Goal: Information Seeking & Learning: Find specific fact

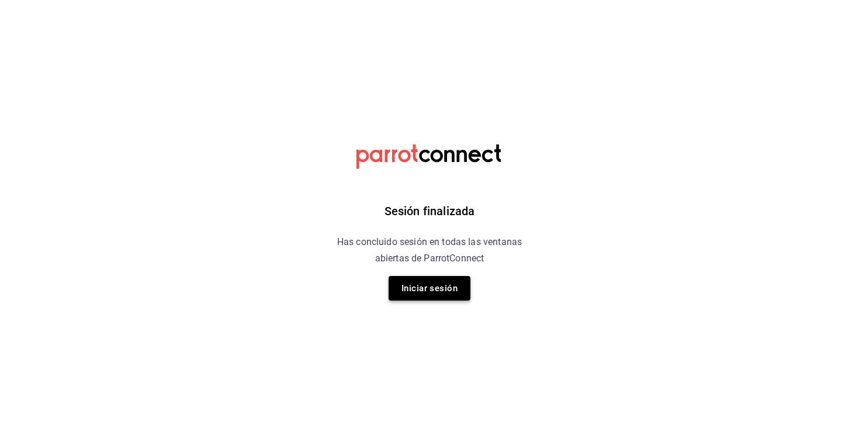
click at [440, 295] on button "Iniciar sesión" at bounding box center [430, 288] width 82 height 25
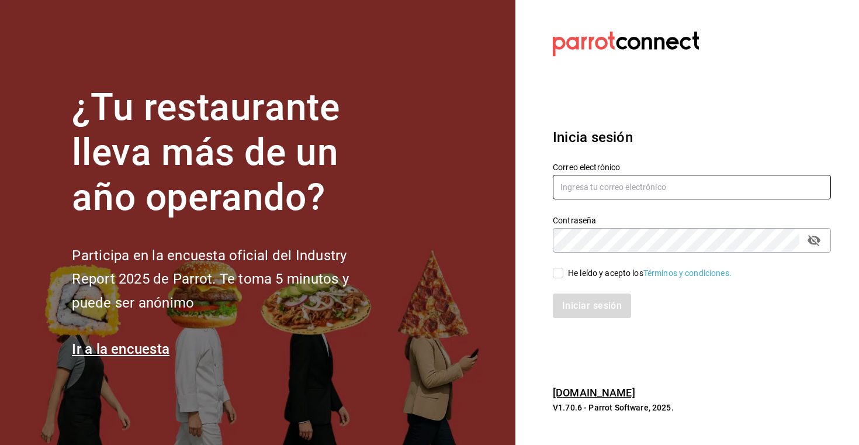
type input "[EMAIL_ADDRESS][DOMAIN_NAME]"
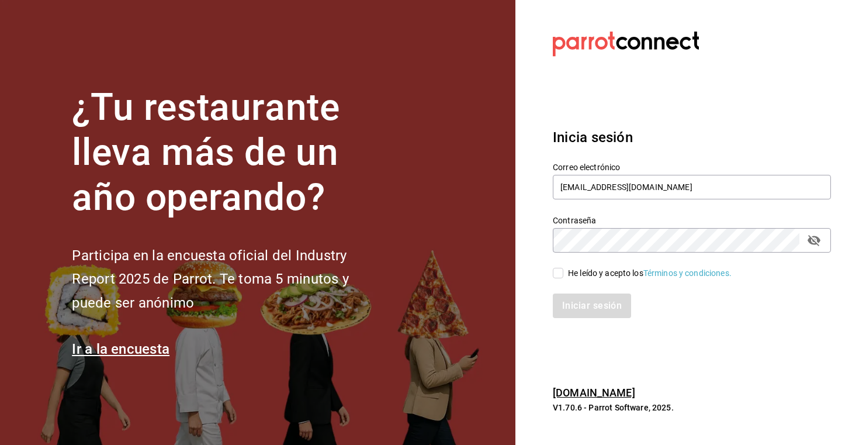
click at [556, 271] on input "He leído y acepto los Términos y condiciones." at bounding box center [558, 273] width 11 height 11
checkbox input "true"
click at [583, 306] on button "Iniciar sesión" at bounding box center [592, 305] width 79 height 25
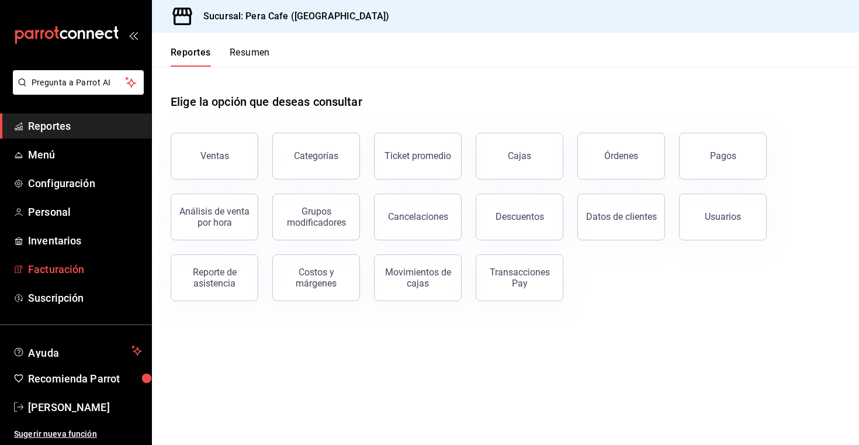
click at [71, 269] on span "Facturación" at bounding box center [85, 269] width 114 height 16
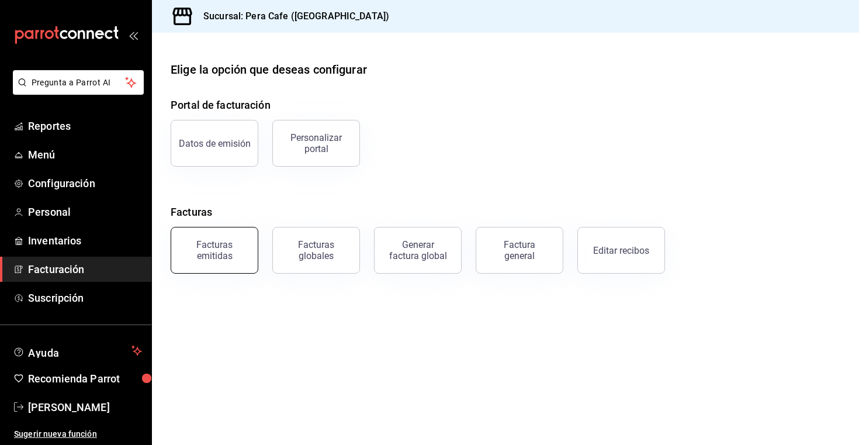
click at [238, 245] on div "Facturas emitidas" at bounding box center [214, 250] width 72 height 22
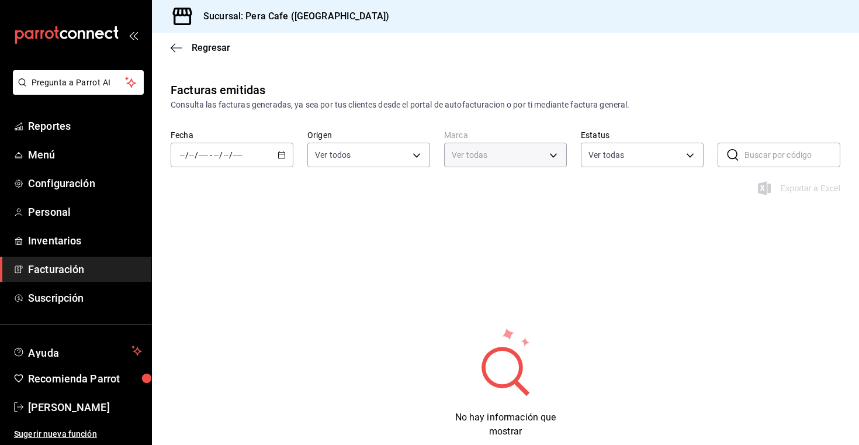
type input "e3303b71-a0bd-4880-a6b0-7e4c58ae3425"
click at [279, 157] on icon "button" at bounding box center [282, 155] width 8 height 8
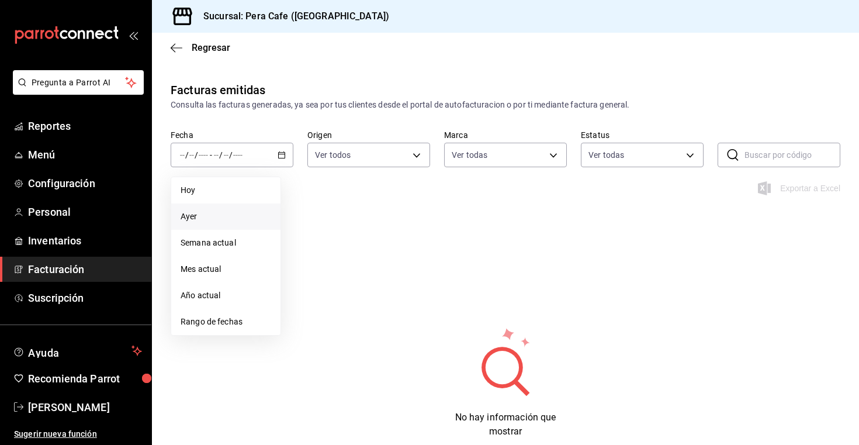
click at [214, 216] on span "Ayer" at bounding box center [226, 216] width 91 height 12
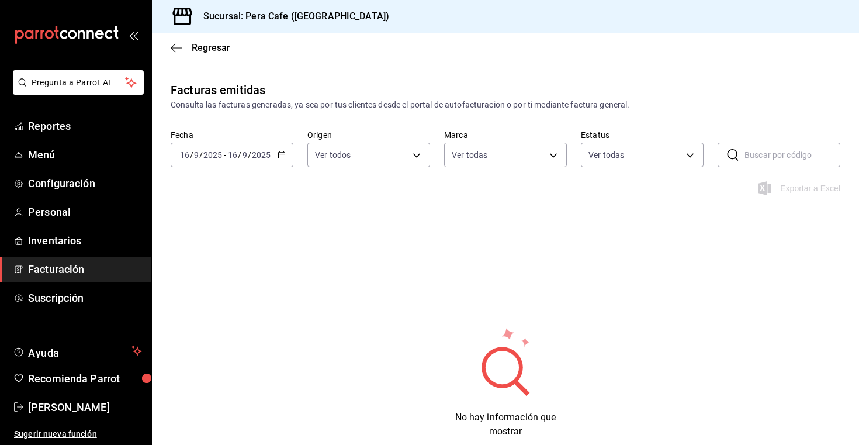
click at [285, 160] on div "2025-09-16 16 / 9 / 2025 - 2025-09-16 16 / 9 / 2025" at bounding box center [232, 155] width 123 height 25
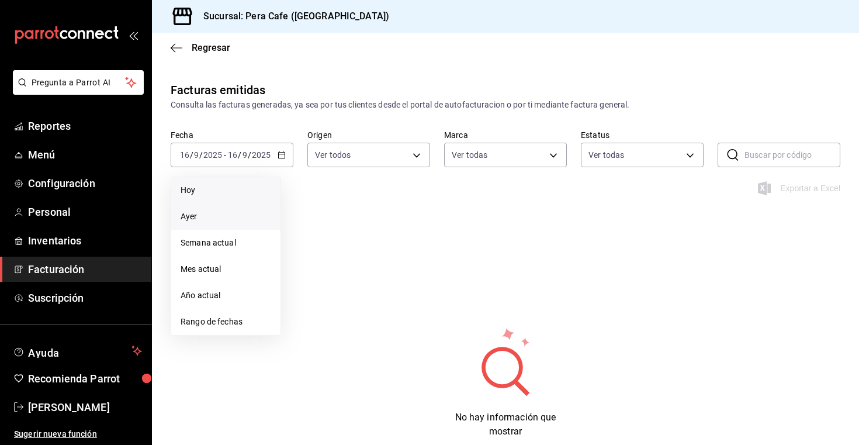
click at [240, 189] on span "Hoy" at bounding box center [226, 190] width 91 height 12
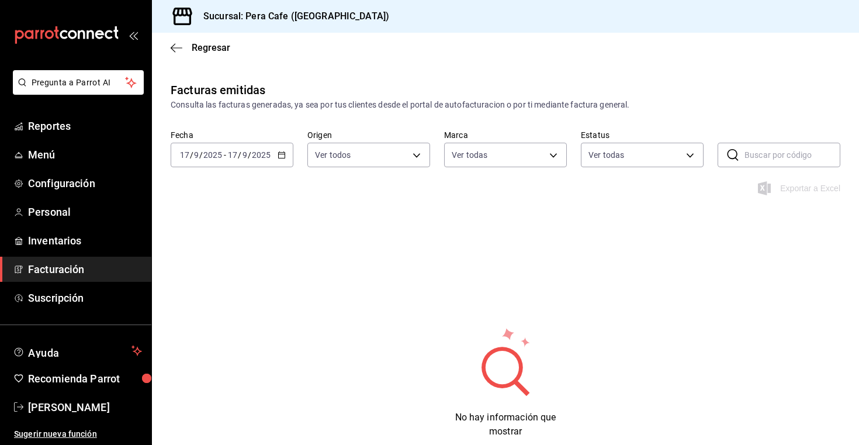
click at [283, 157] on icon "button" at bounding box center [282, 155] width 8 height 8
click at [229, 245] on span "Semana actual" at bounding box center [226, 243] width 91 height 12
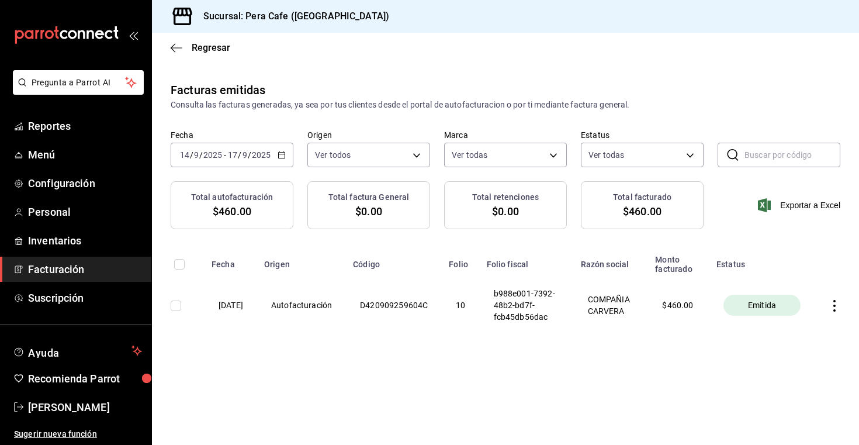
click at [63, 35] on icon "mailbox folders" at bounding box center [66, 35] width 105 height 18
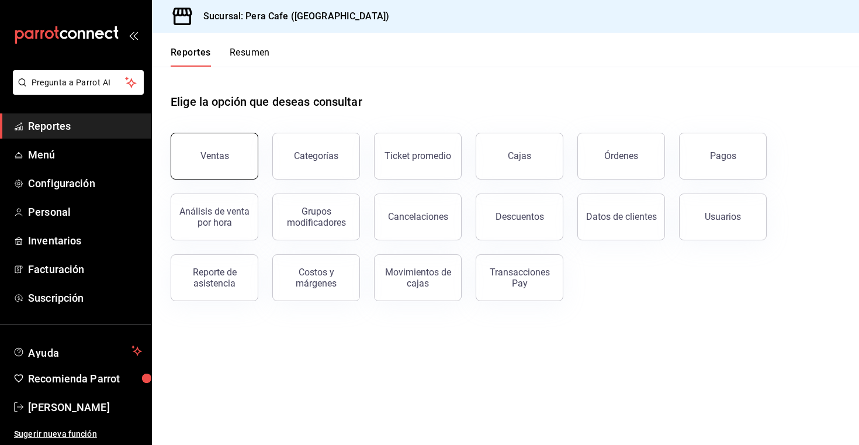
click at [235, 158] on button "Ventas" at bounding box center [215, 156] width 88 height 47
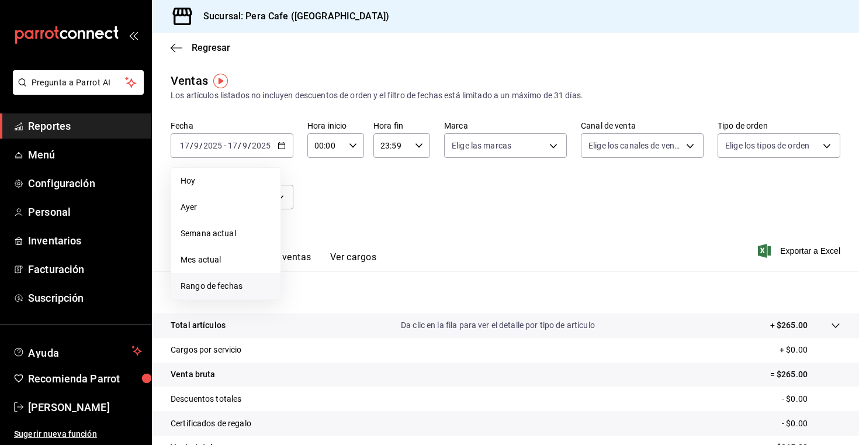
click at [217, 283] on span "Rango de fechas" at bounding box center [226, 286] width 91 height 12
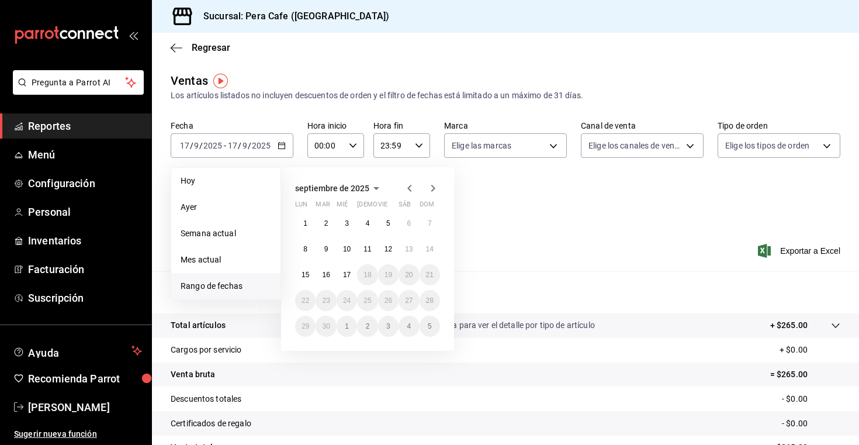
click at [410, 190] on icon "button" at bounding box center [409, 188] width 4 height 7
click at [389, 223] on abbr "1" at bounding box center [388, 223] width 4 height 8
click at [430, 328] on abbr "31" at bounding box center [430, 326] width 8 height 8
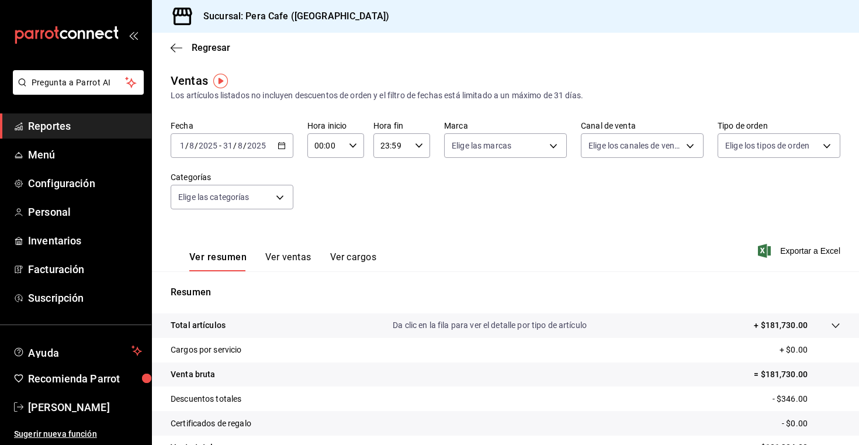
click at [303, 255] on button "Ver ventas" at bounding box center [288, 261] width 46 height 20
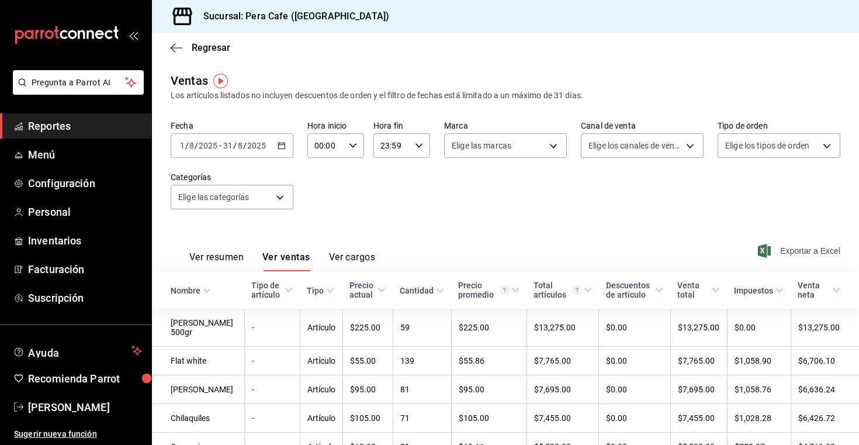
click at [810, 250] on span "Exportar a Excel" at bounding box center [800, 251] width 80 height 14
click at [87, 87] on span "Pregunta a Parrot AI" at bounding box center [78, 83] width 93 height 12
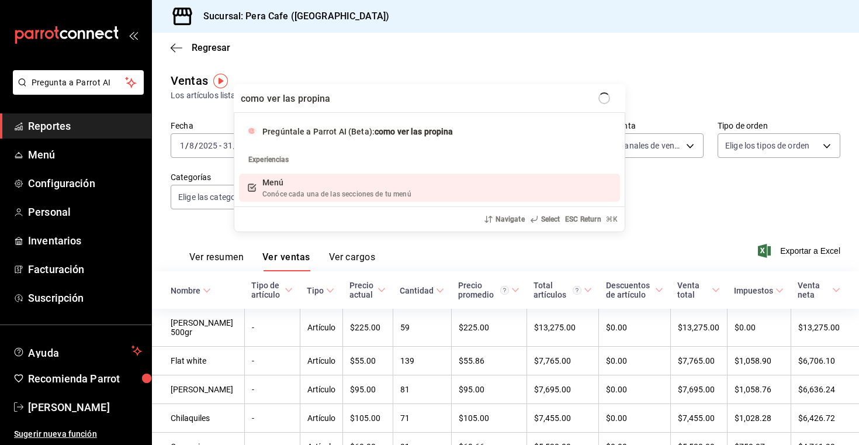
type input "como ver las propinas"
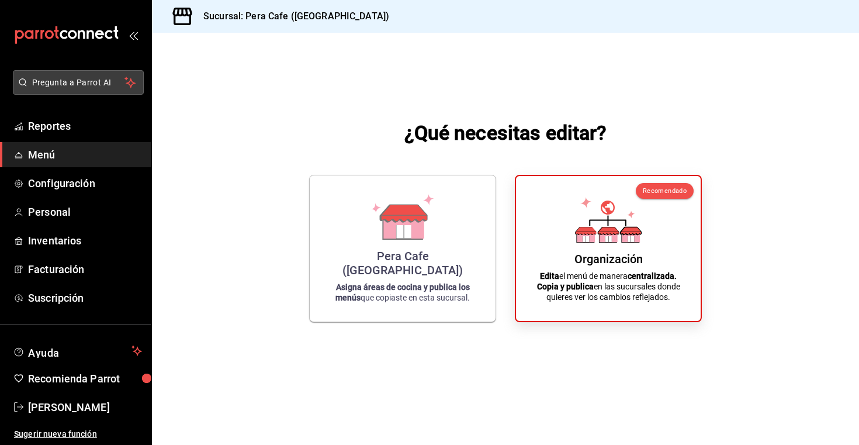
click at [70, 82] on span "Pregunta a Parrot AI" at bounding box center [78, 83] width 93 height 12
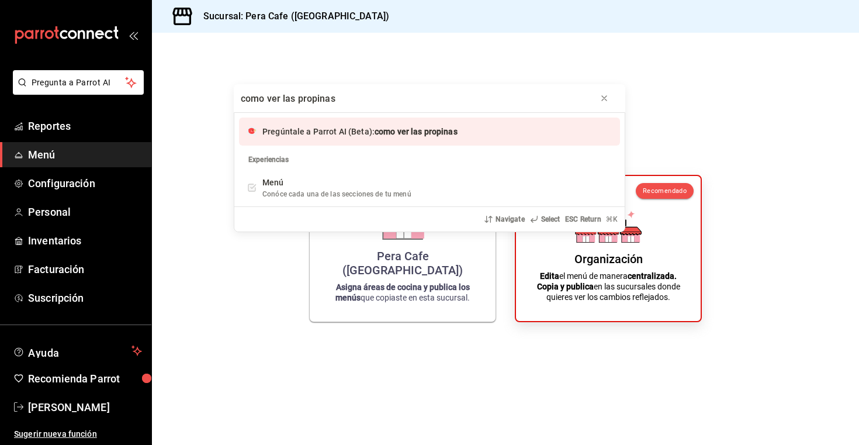
type input "como ver las propinas"
click at [333, 135] on span "Pregúntale a Parrot AI (Beta):" at bounding box center [318, 131] width 112 height 9
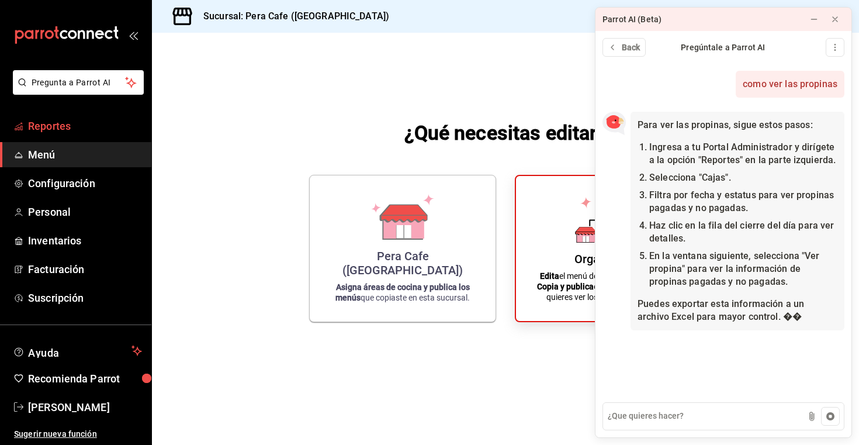
click at [78, 123] on span "Reportes" at bounding box center [85, 126] width 114 height 16
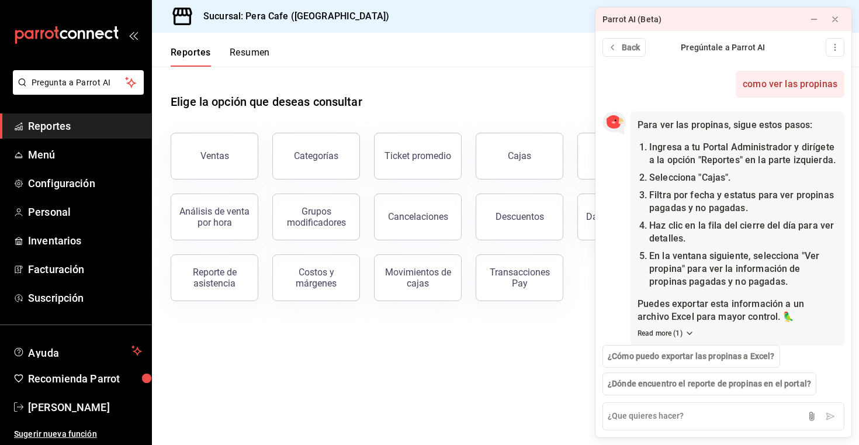
scroll to position [12, 0]
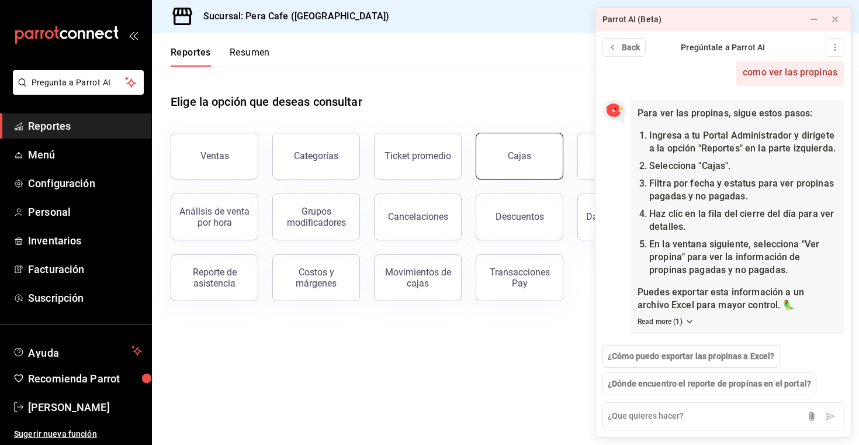
click at [525, 155] on div "Cajas" at bounding box center [520, 156] width 24 height 14
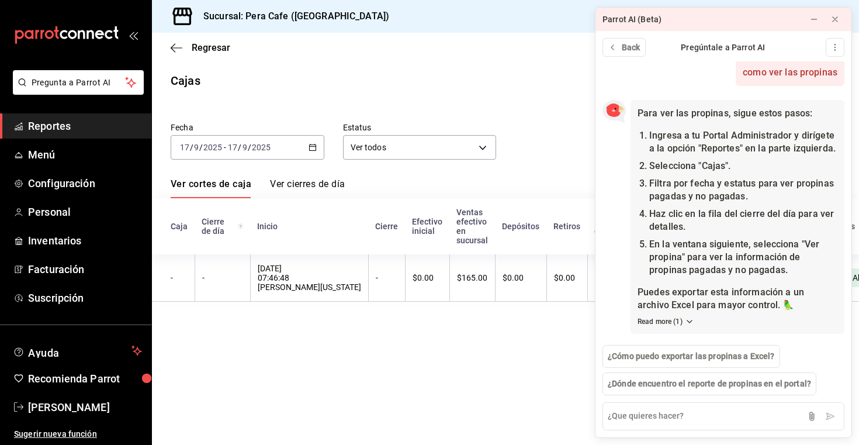
click at [317, 148] on div "2025-09-17 17 / 9 / 2025 - 2025-09-17 17 / 9 / 2025" at bounding box center [248, 147] width 154 height 25
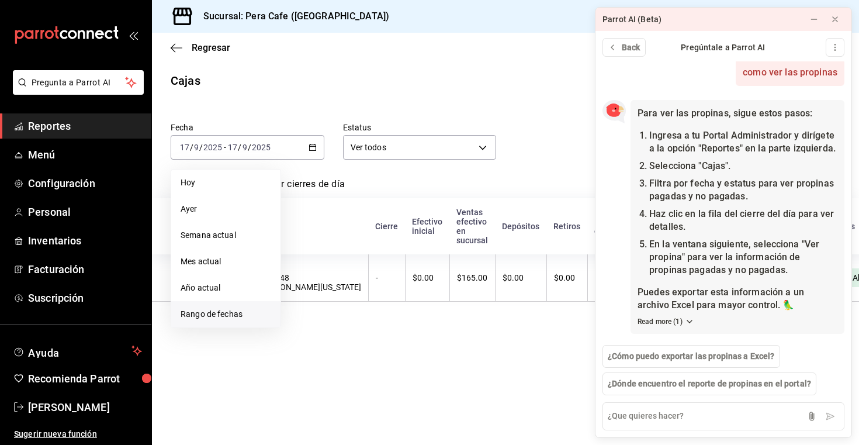
click at [216, 313] on span "Rango de fechas" at bounding box center [226, 314] width 91 height 12
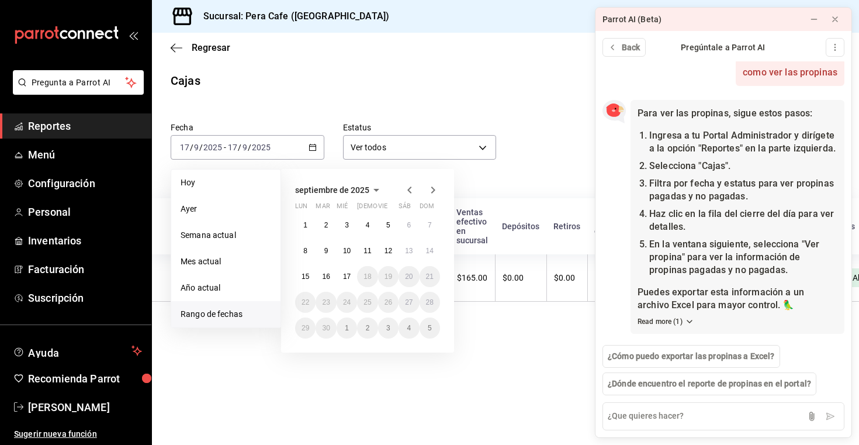
click at [411, 191] on icon "button" at bounding box center [410, 190] width 14 height 14
click at [390, 225] on abbr "1" at bounding box center [388, 225] width 4 height 8
click at [434, 330] on button "31" at bounding box center [430, 327] width 20 height 21
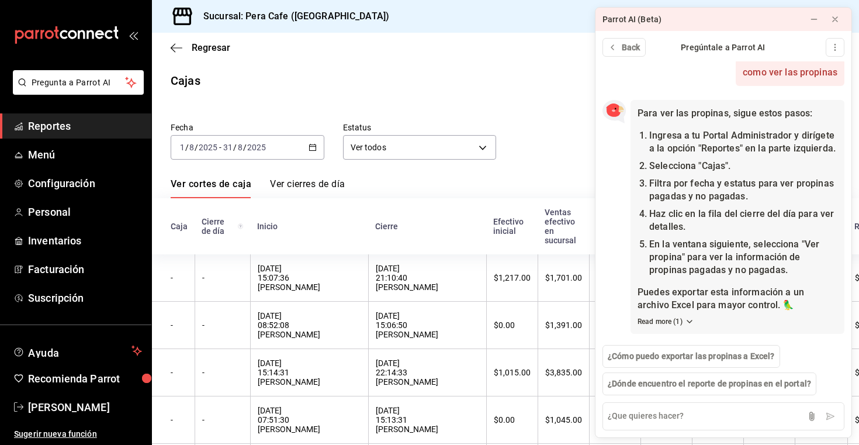
click at [375, 224] on div "Cierre" at bounding box center [427, 226] width 104 height 9
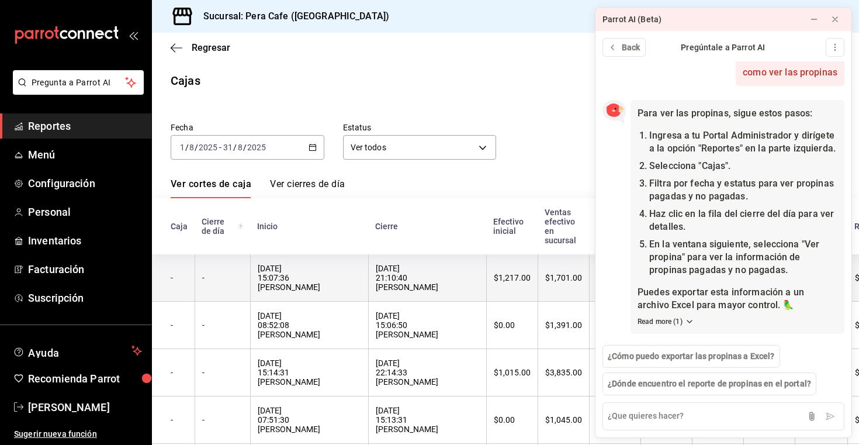
click at [376, 273] on div "31/08/2025 21:10:40 Eyra Ortega" at bounding box center [427, 278] width 103 height 28
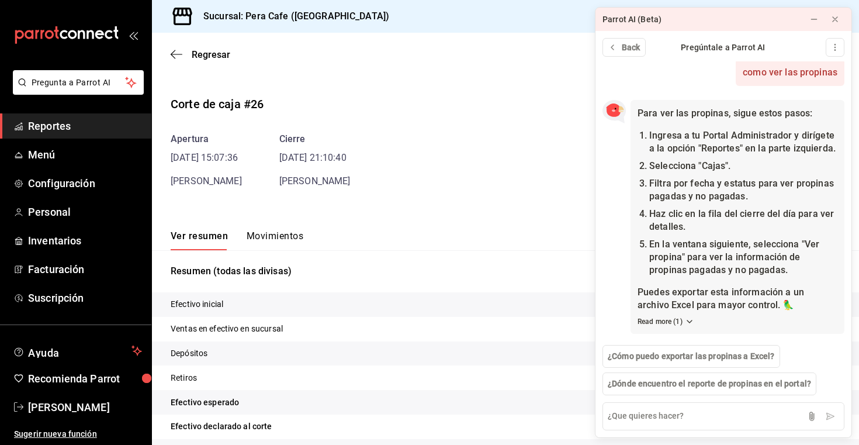
click at [254, 234] on button "Movimientos" at bounding box center [275, 240] width 57 height 20
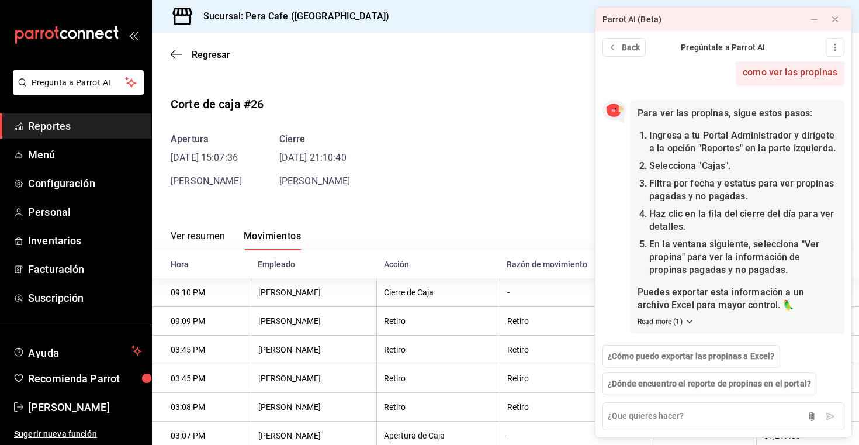
scroll to position [35, 0]
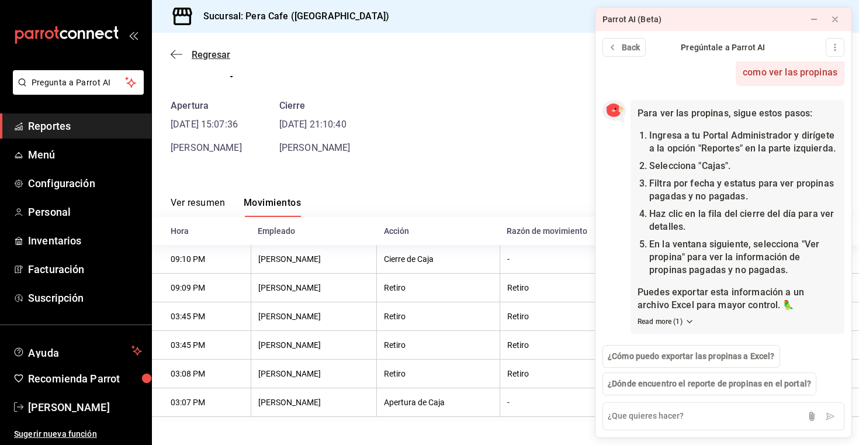
click at [177, 49] on icon "button" at bounding box center [177, 54] width 12 height 11
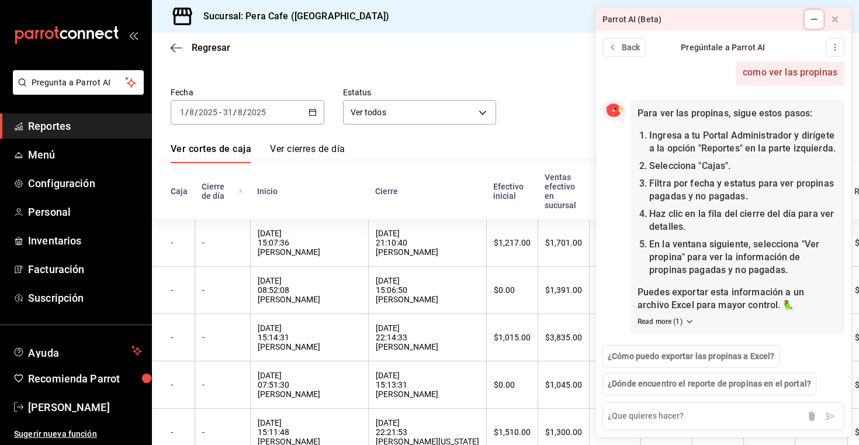
click at [812, 17] on icon at bounding box center [813, 19] width 9 height 9
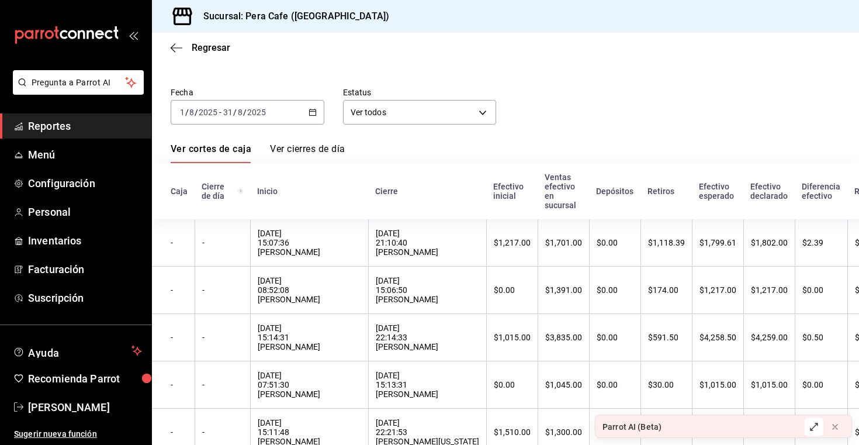
click at [375, 191] on div "Cierre" at bounding box center [427, 190] width 104 height 9
click at [323, 151] on link "Ver cierres de día" at bounding box center [307, 153] width 75 height 20
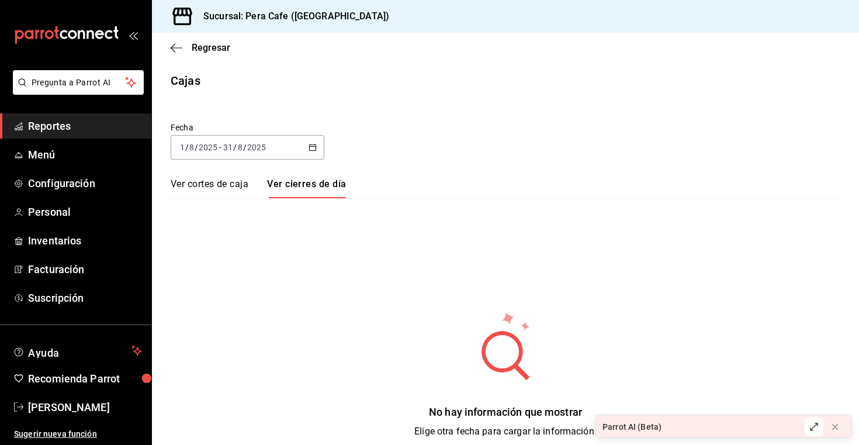
click at [231, 182] on link "Ver cortes de caja" at bounding box center [210, 188] width 78 height 20
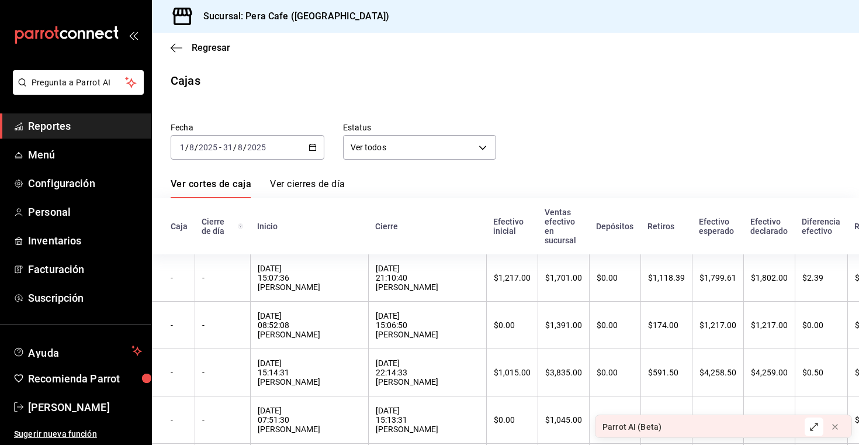
click at [770, 432] on div "Parrot AI (Beta)" at bounding box center [697, 426] width 202 height 23
click at [646, 429] on div "Parrot AI (Beta)" at bounding box center [632, 427] width 59 height 12
click at [818, 426] on icon at bounding box center [813, 426] width 9 height 9
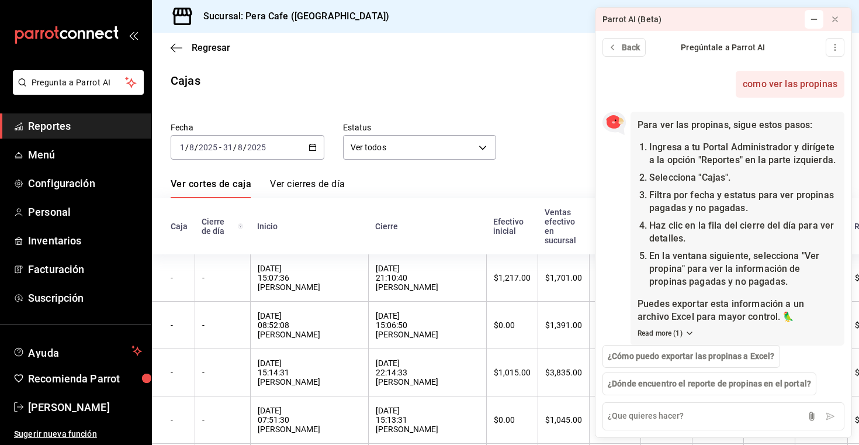
click at [70, 125] on span "Reportes" at bounding box center [85, 126] width 114 height 16
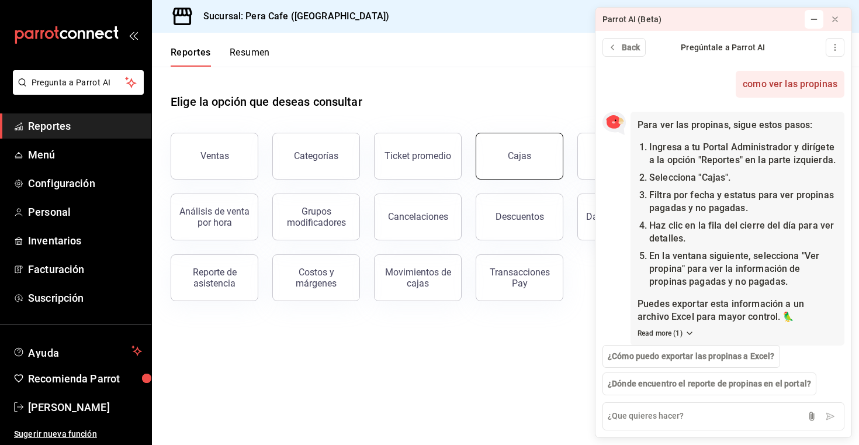
click at [517, 157] on div "Cajas" at bounding box center [520, 156] width 24 height 14
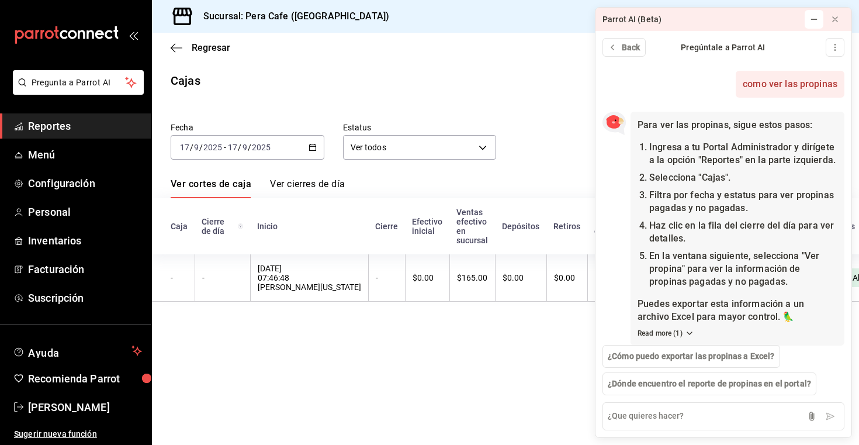
click at [307, 154] on div "2025-09-17 17 / 9 / 2025 - 2025-09-17 17 / 9 / 2025" at bounding box center [248, 147] width 154 height 25
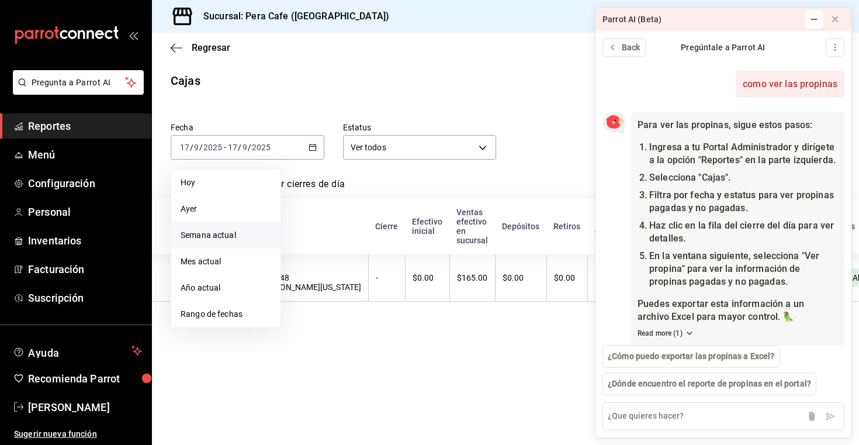
click at [217, 228] on li "Semana actual" at bounding box center [225, 235] width 109 height 26
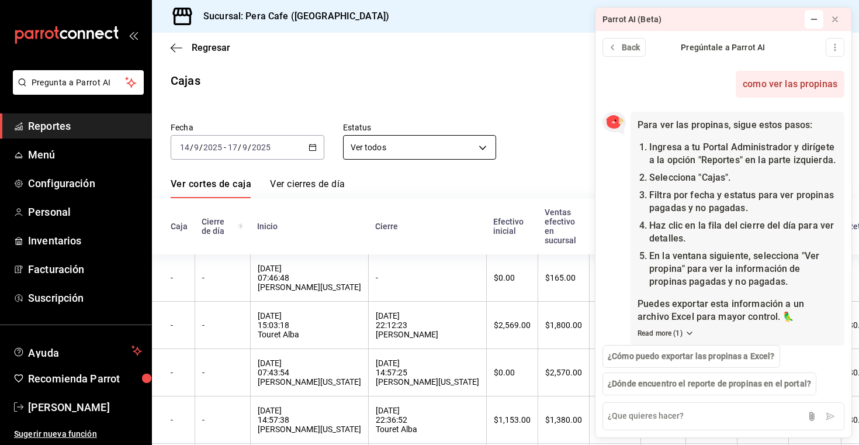
click at [407, 143] on body "Pregunta a Parrot AI Reportes Menú Configuración Personal Inventarios Facturaci…" at bounding box center [429, 222] width 859 height 445
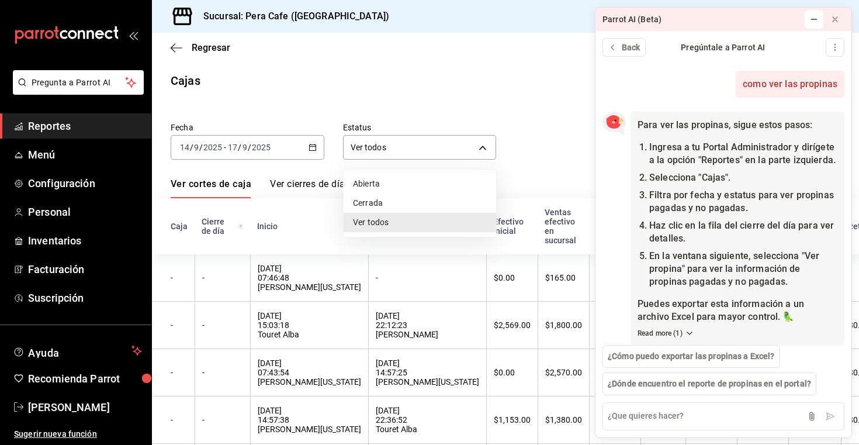
click at [392, 185] on li "Abierta" at bounding box center [420, 183] width 153 height 19
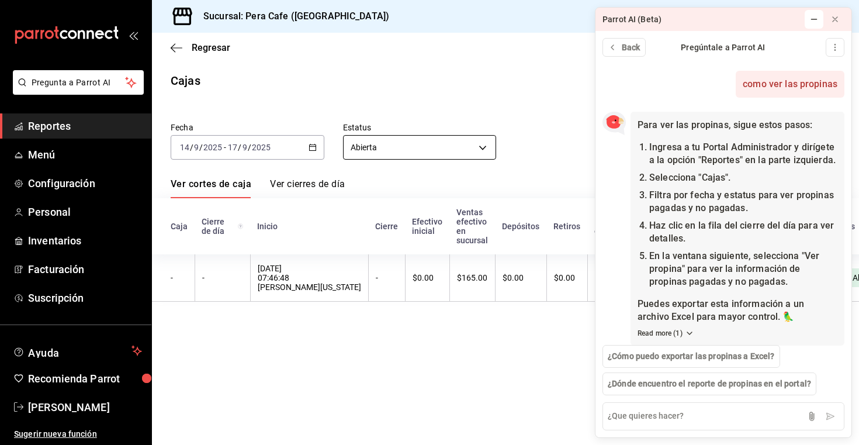
click at [382, 152] on body "Pregunta a Parrot AI Reportes Menú Configuración Personal Inventarios Facturaci…" at bounding box center [429, 222] width 859 height 445
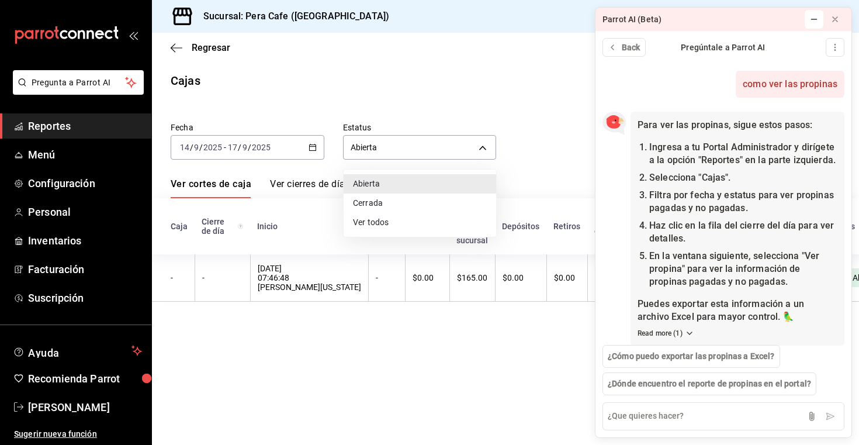
click at [375, 203] on li "Cerrada" at bounding box center [420, 202] width 153 height 19
type input "CLOSED"
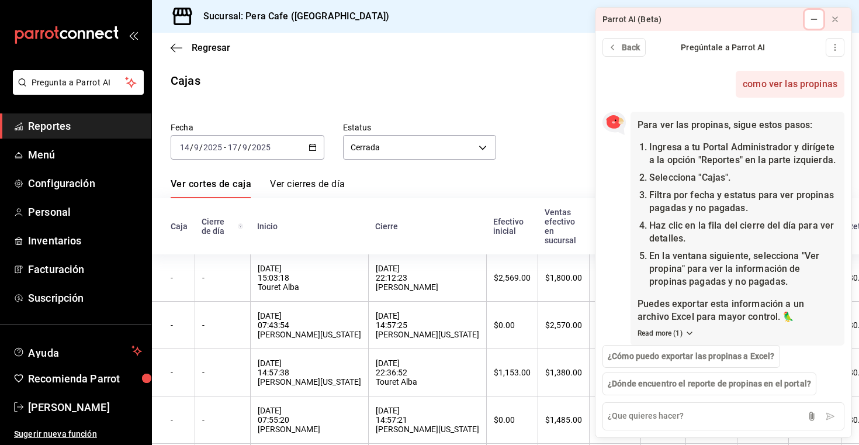
click at [817, 22] on icon at bounding box center [813, 19] width 9 height 9
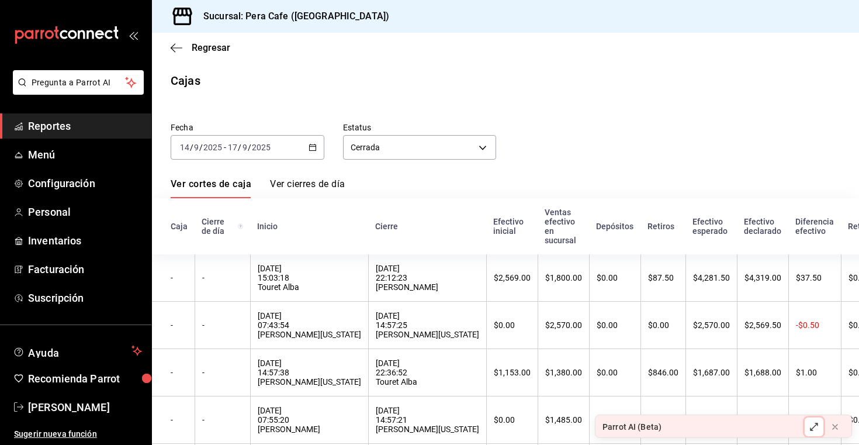
click at [813, 424] on icon at bounding box center [813, 426] width 9 height 9
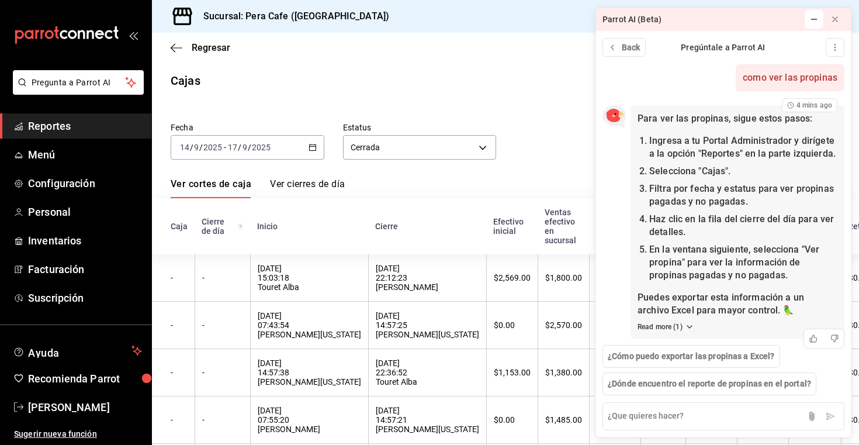
scroll to position [7, 0]
click at [470, 164] on div "Fecha 2025-09-14 14 / 9 / 2025 - 2025-09-17 17 / 9 / 2025 Estatus Cerrada CLOSE…" at bounding box center [506, 323] width 670 height 430
click at [464, 182] on div "Ver cortes de caja Ver cierres de día" at bounding box center [506, 188] width 670 height 20
click at [815, 18] on icon at bounding box center [813, 19] width 9 height 9
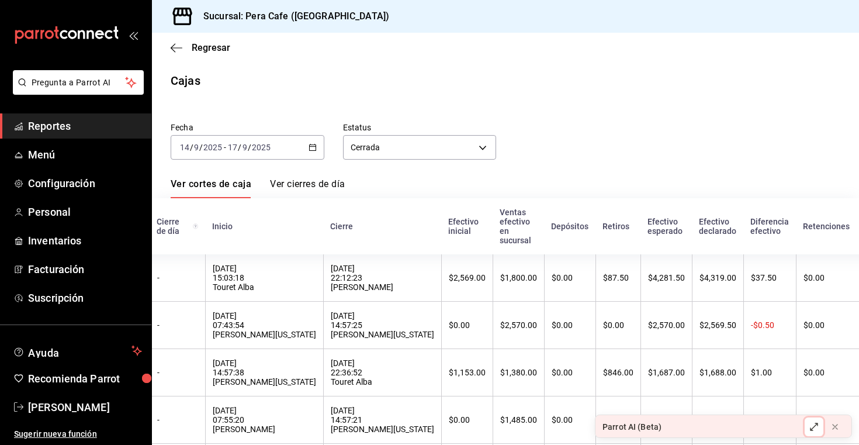
scroll to position [0, 0]
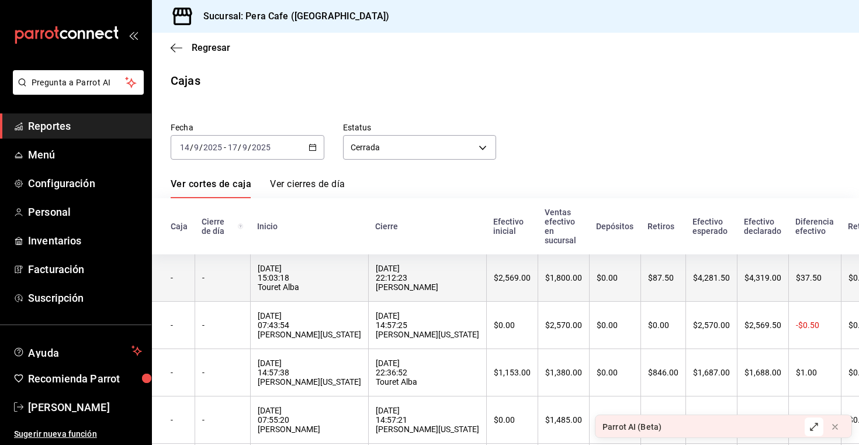
click at [220, 275] on div "-" at bounding box center [222, 277] width 41 height 9
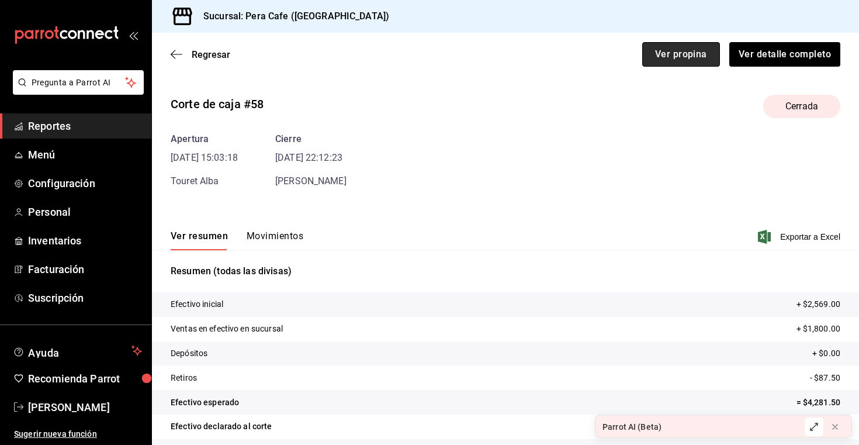
click at [692, 58] on button "Ver propina" at bounding box center [681, 54] width 78 height 25
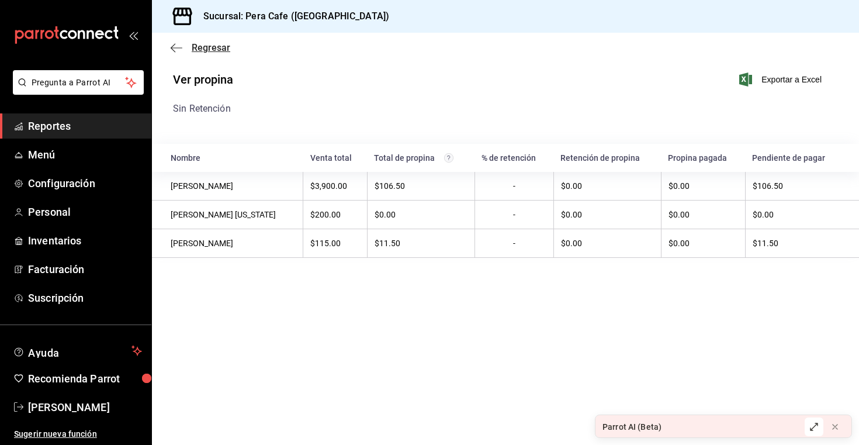
click at [188, 48] on span "Regresar" at bounding box center [201, 47] width 60 height 11
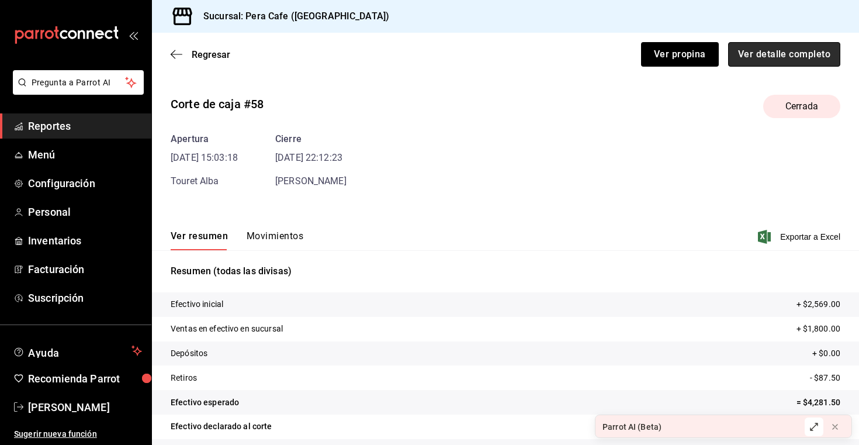
click at [747, 59] on button "Ver detalle completo" at bounding box center [784, 54] width 112 height 25
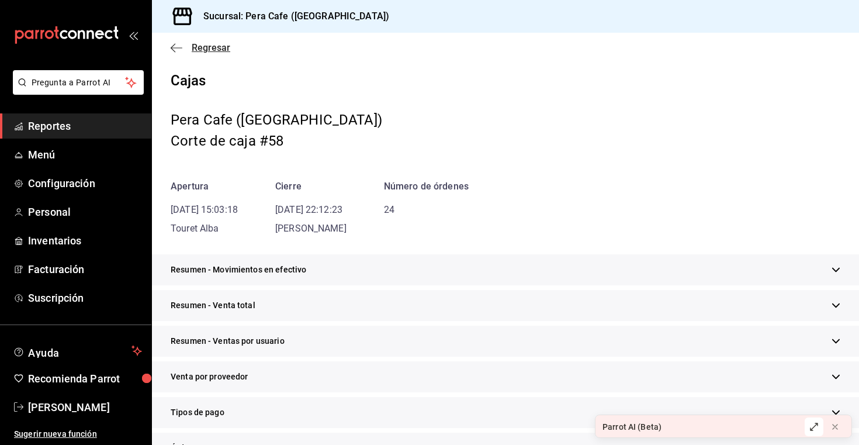
click at [179, 49] on icon "button" at bounding box center [177, 48] width 12 height 11
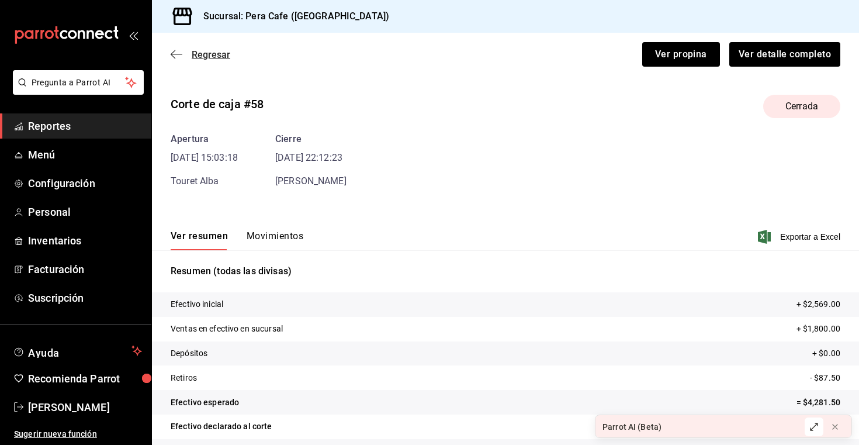
click at [185, 54] on span "Regresar" at bounding box center [201, 54] width 60 height 11
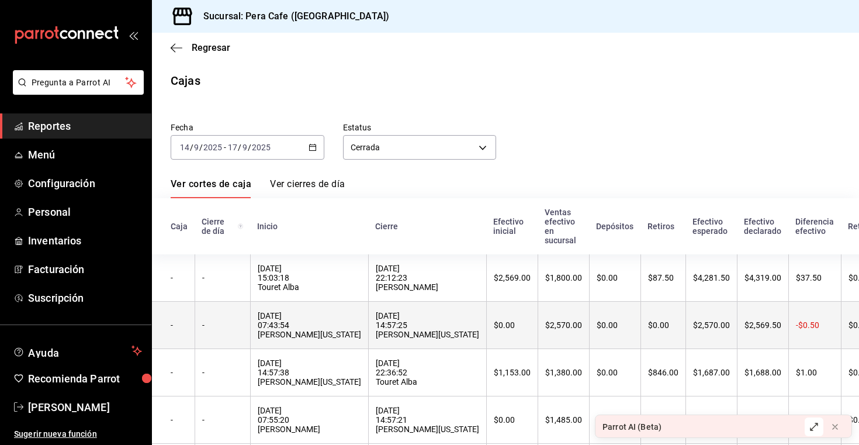
scroll to position [119, 0]
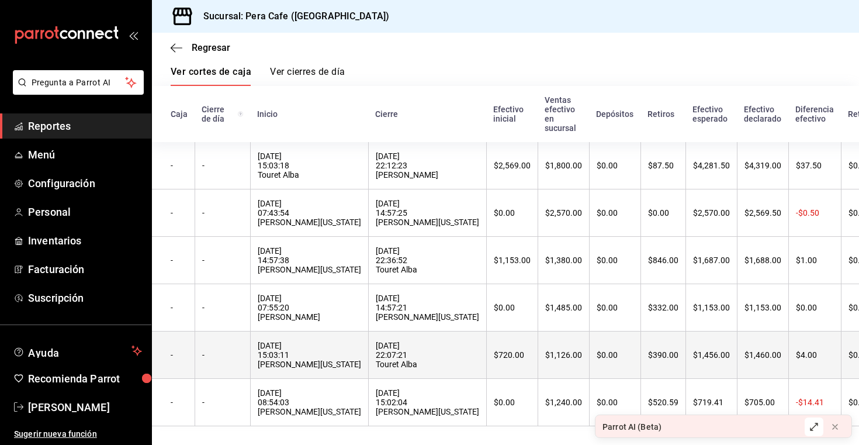
click at [376, 357] on div "14/09/2025 22:07:21 Touret Alba" at bounding box center [427, 355] width 103 height 28
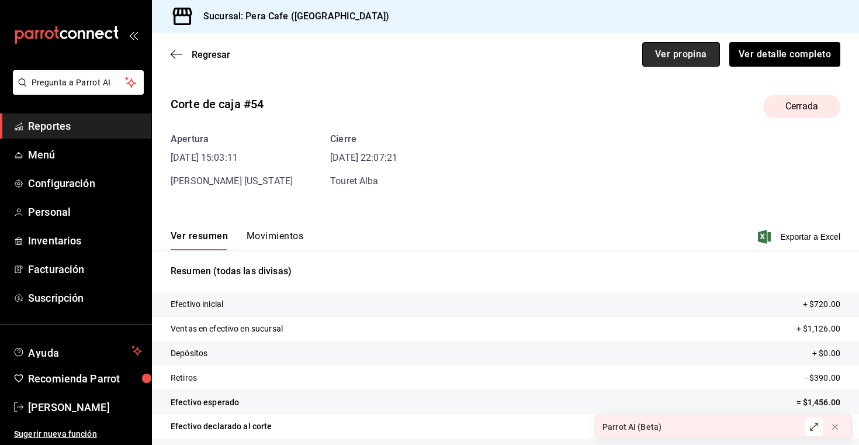
click at [672, 66] on button "Ver propina" at bounding box center [681, 54] width 78 height 25
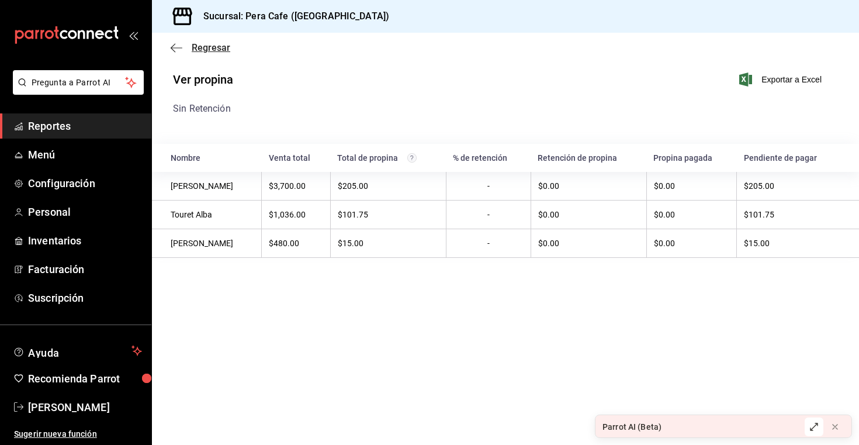
click at [215, 48] on span "Regresar" at bounding box center [211, 47] width 39 height 11
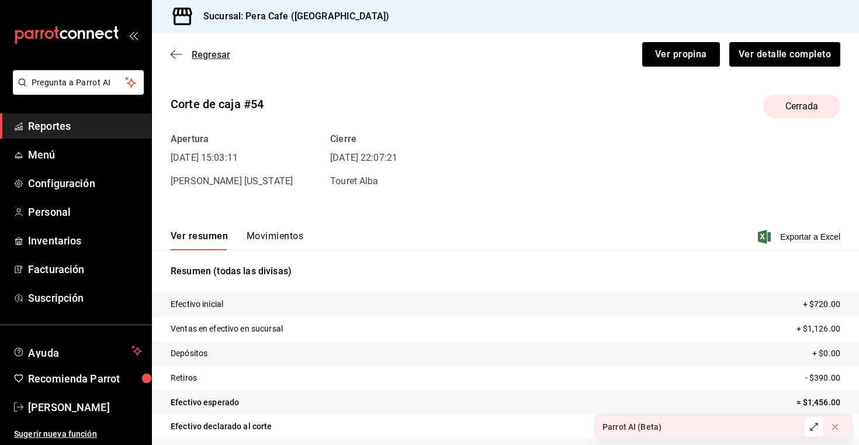
click at [214, 52] on span "Regresar" at bounding box center [211, 54] width 39 height 11
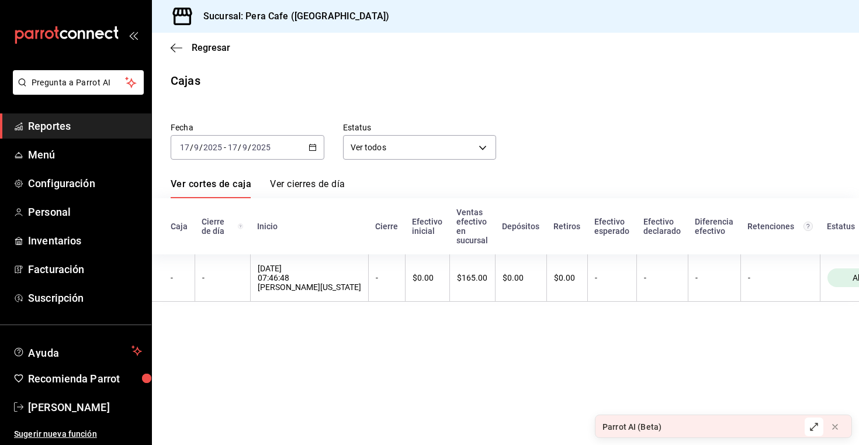
click at [309, 146] on icon "button" at bounding box center [313, 147] width 8 height 8
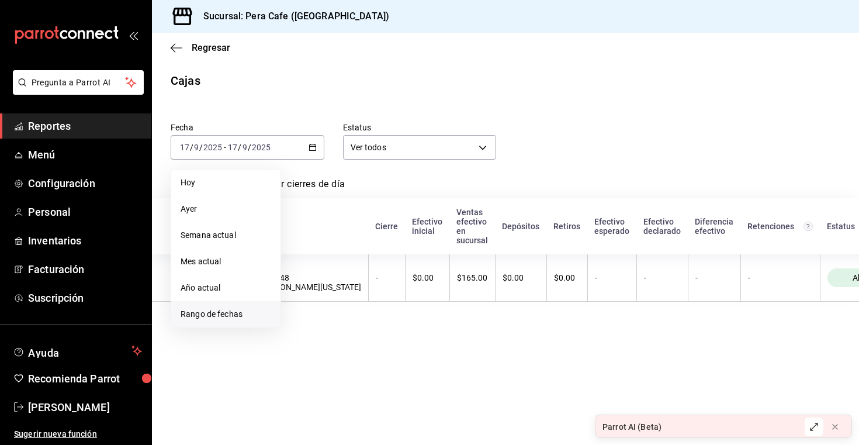
click at [229, 307] on li "Rango de fechas" at bounding box center [225, 314] width 109 height 26
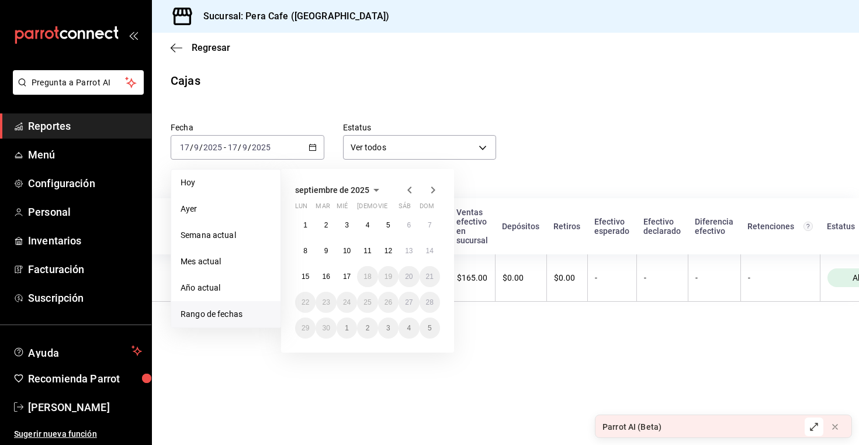
click at [414, 189] on icon "button" at bounding box center [410, 190] width 14 height 14
click at [388, 223] on abbr "1" at bounding box center [388, 225] width 4 height 8
click at [430, 324] on abbr "31" at bounding box center [430, 328] width 8 height 8
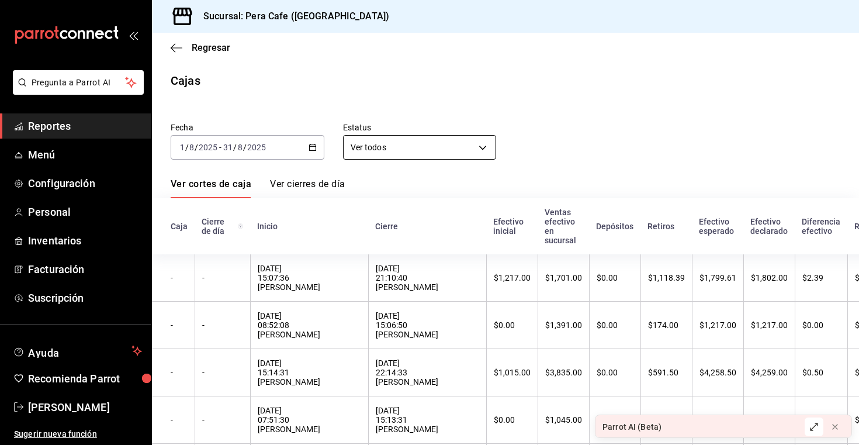
click at [423, 151] on body "Pregunta a Parrot AI Reportes Menú Configuración Personal Inventarios Facturaci…" at bounding box center [429, 222] width 859 height 445
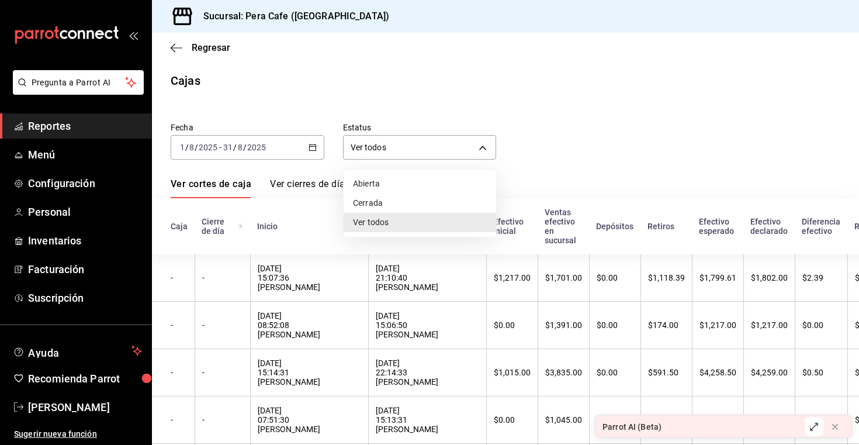
click at [390, 203] on li "Cerrada" at bounding box center [420, 202] width 153 height 19
type input "CLOSED"
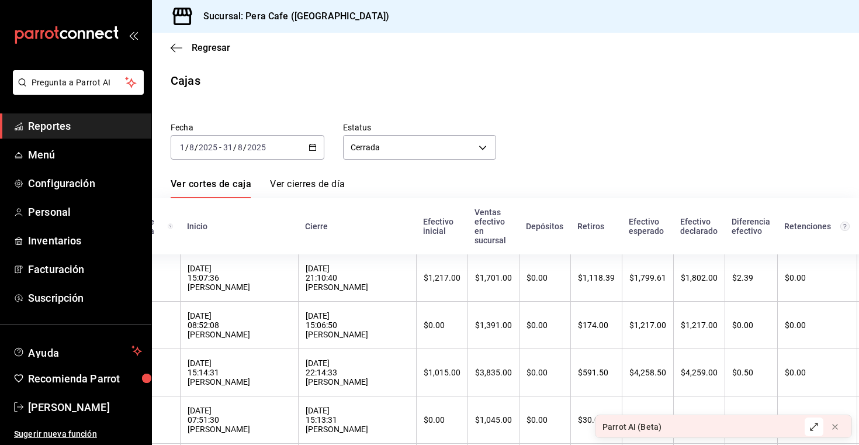
click at [324, 185] on link "Ver cierres de día" at bounding box center [307, 188] width 75 height 20
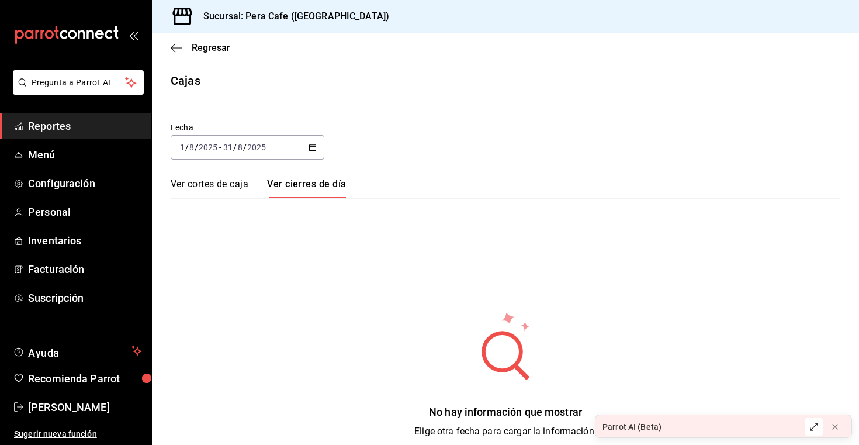
click at [200, 186] on link "Ver cortes de caja" at bounding box center [210, 188] width 78 height 20
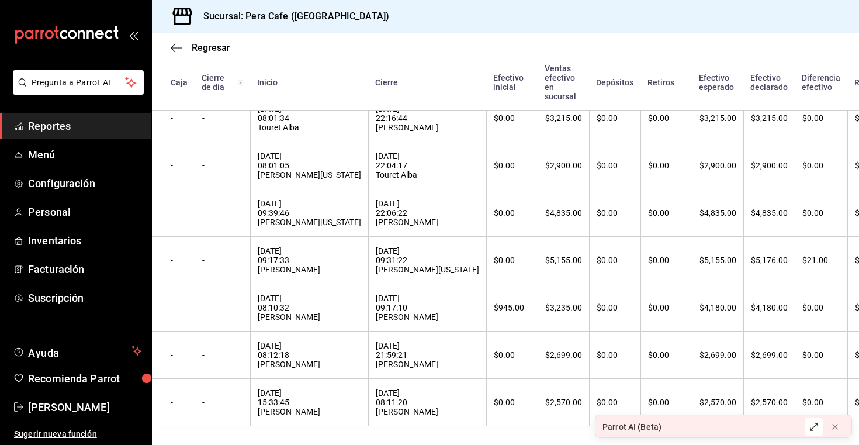
scroll to position [1097, 0]
click at [660, 425] on div "Parrot AI (Beta)" at bounding box center [632, 427] width 59 height 12
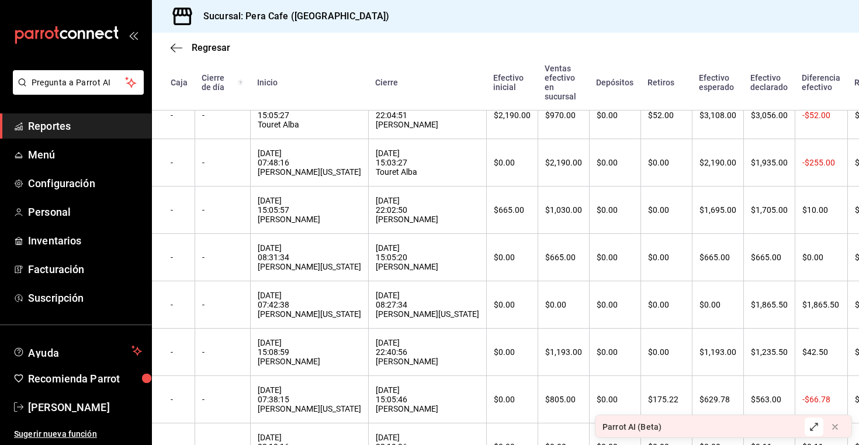
scroll to position [0, 0]
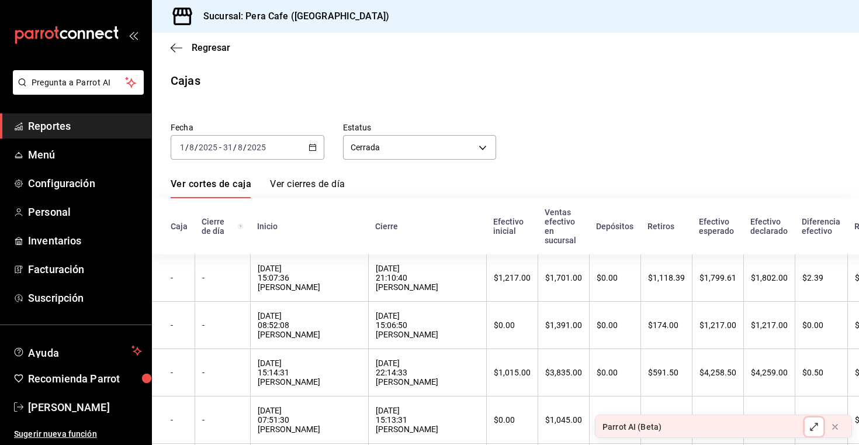
click at [812, 427] on icon at bounding box center [813, 426] width 9 height 9
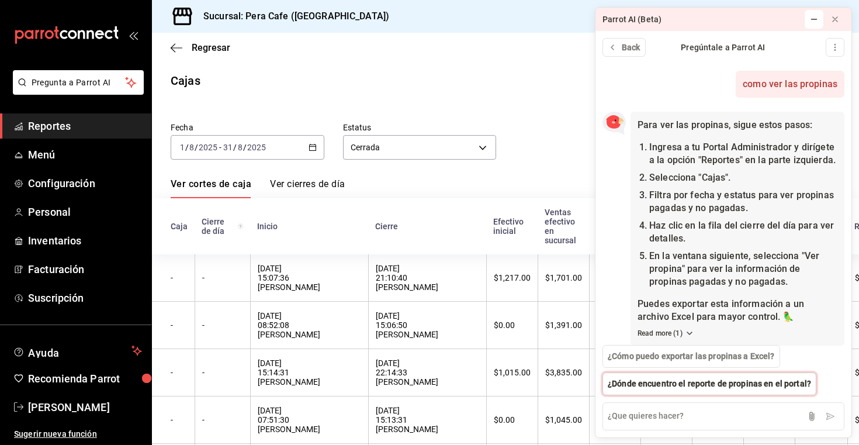
click at [736, 382] on span "¿Dónde encuentro el reporte de propinas en el portal?" at bounding box center [709, 384] width 203 height 12
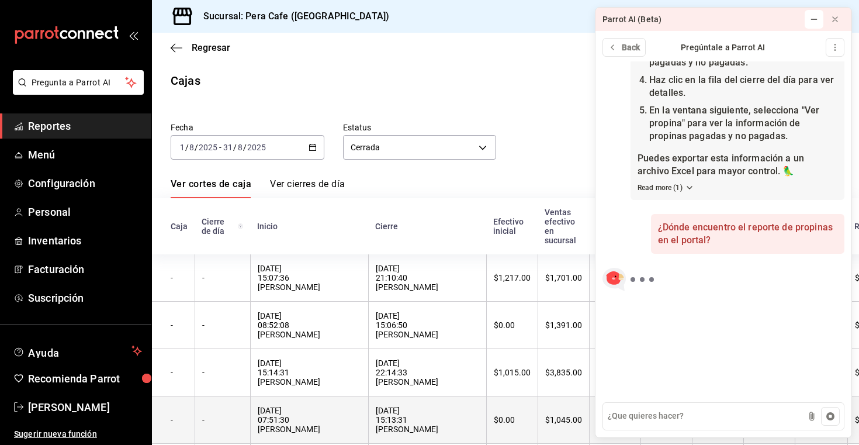
scroll to position [146, 0]
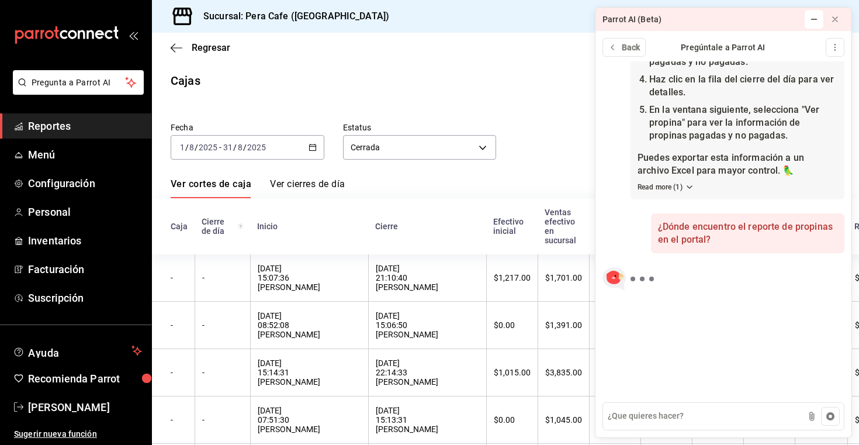
click at [59, 125] on span "Reportes" at bounding box center [85, 126] width 114 height 16
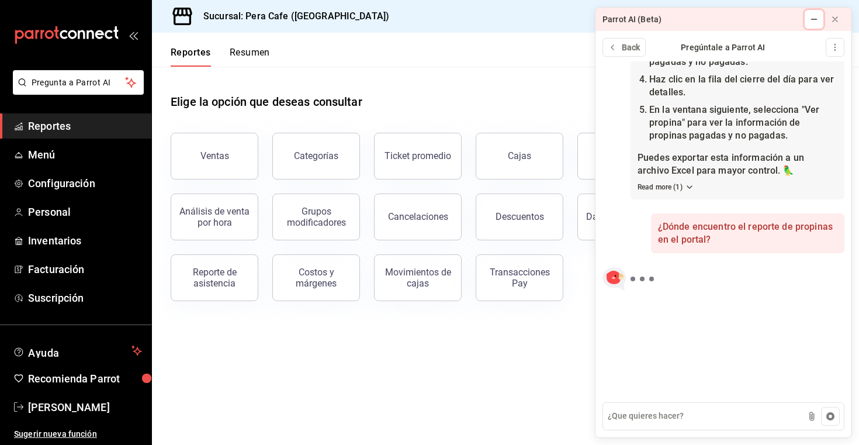
click at [815, 20] on icon at bounding box center [813, 19] width 9 height 9
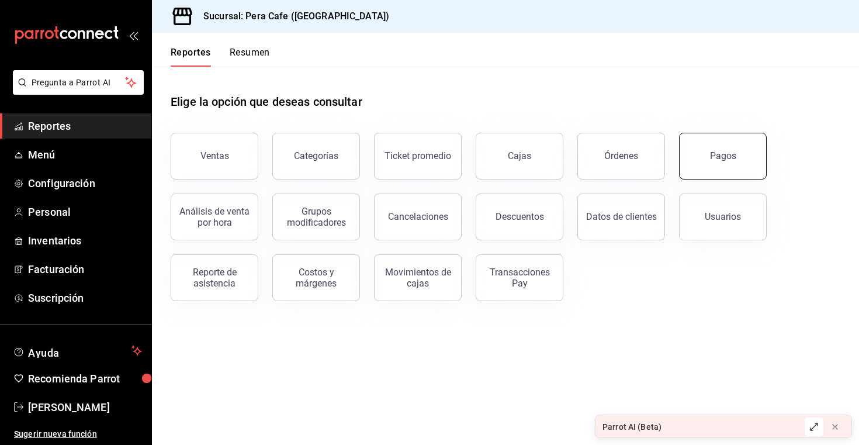
click at [719, 165] on button "Pagos" at bounding box center [723, 156] width 88 height 47
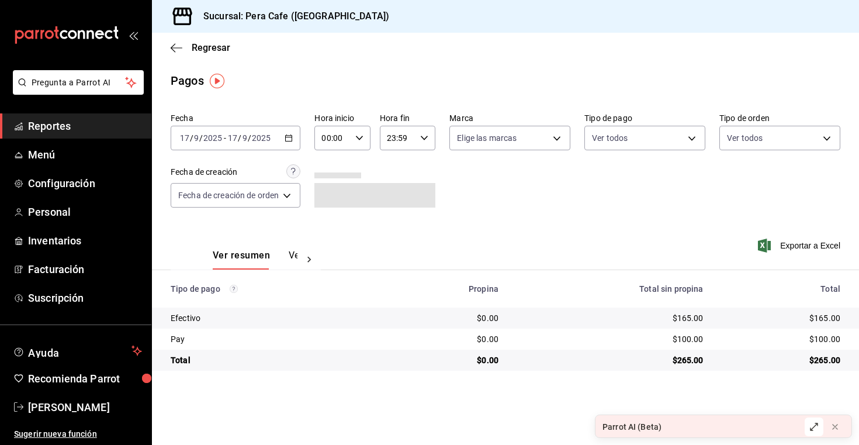
click at [291, 136] on icon "button" at bounding box center [289, 138] width 8 height 8
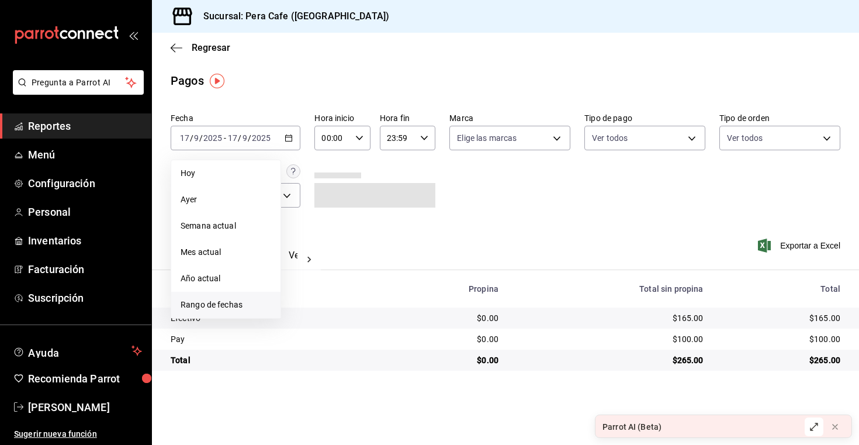
click at [216, 302] on span "Rango de fechas" at bounding box center [226, 305] width 91 height 12
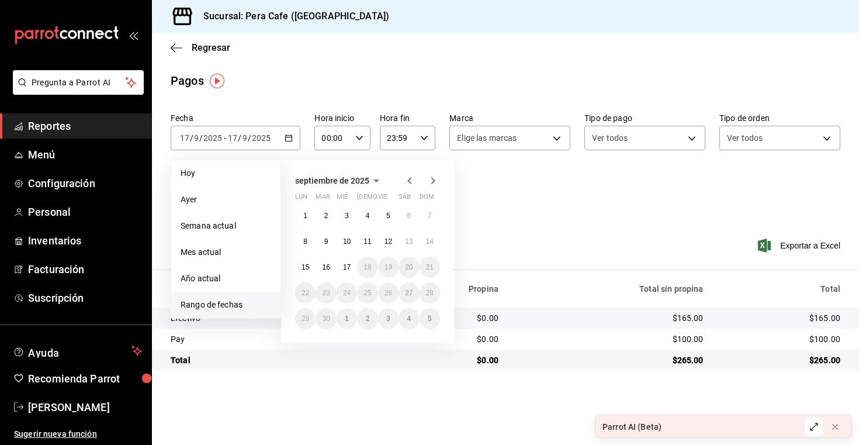
click at [411, 182] on icon "button" at bounding box center [410, 181] width 14 height 14
click at [392, 215] on button "1" at bounding box center [388, 215] width 20 height 21
click at [429, 319] on abbr "31" at bounding box center [430, 318] width 8 height 8
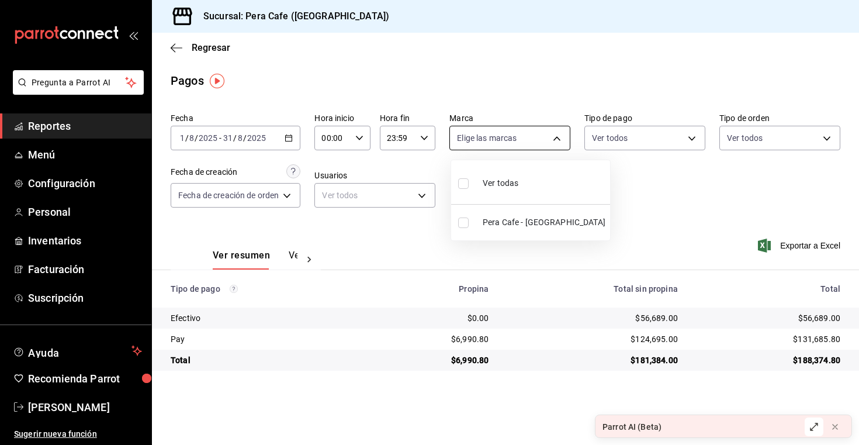
click at [520, 139] on body "Pregunta a Parrot AI Reportes Menú Configuración Personal Inventarios Facturaci…" at bounding box center [429, 222] width 859 height 445
click at [511, 182] on span "Ver todas" at bounding box center [501, 183] width 36 height 12
type input "e3303b71-a0bd-4880-a6b0-7e4c58ae3425"
checkbox input "true"
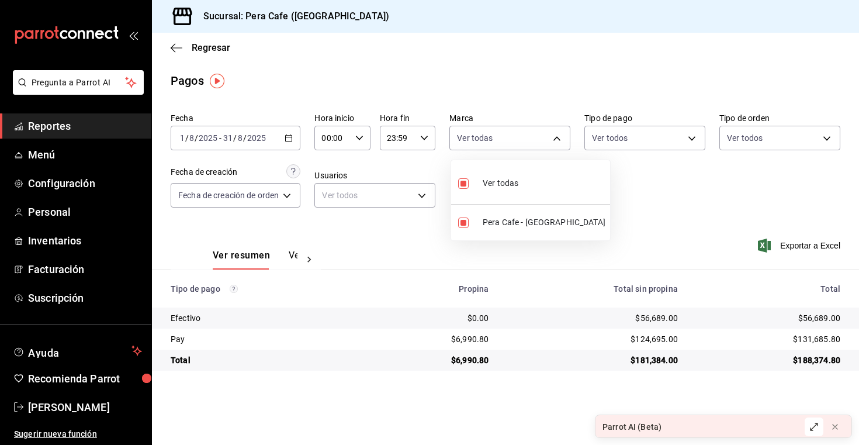
click at [635, 141] on div at bounding box center [429, 222] width 859 height 445
click at [635, 141] on body "Pregunta a Parrot AI Reportes Menú Configuración Personal Inventarios Facturaci…" at bounding box center [429, 222] width 859 height 445
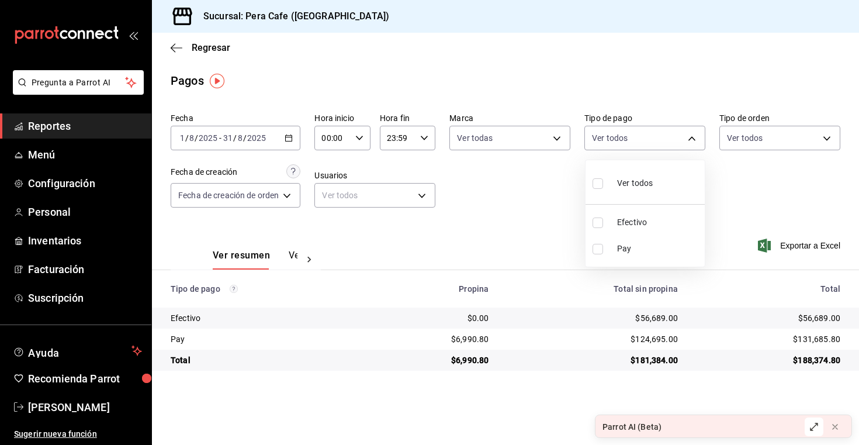
click at [631, 182] on span "Ver todos" at bounding box center [635, 183] width 36 height 12
type input "f70868d5-66fe-4adb-8e33-2d490bf073d1,f5a447fc-140d-4175-8a5b-1000d67a963a"
checkbox input "true"
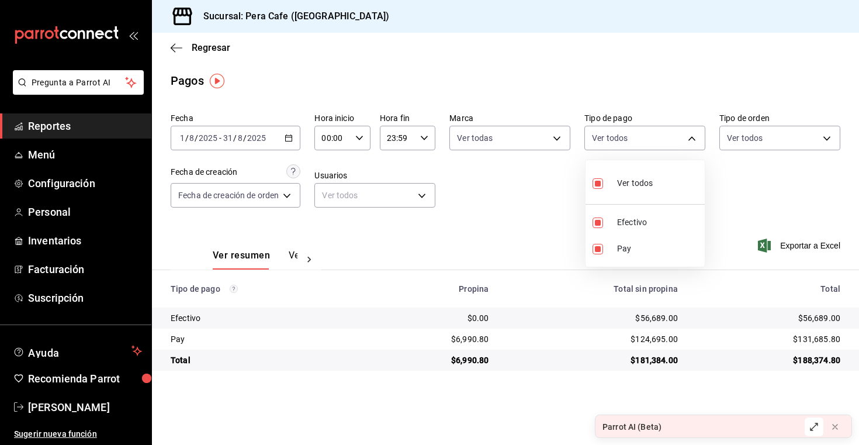
click at [752, 145] on div at bounding box center [429, 222] width 859 height 445
click at [765, 133] on body "Pregunta a Parrot AI Reportes Menú Configuración Personal Inventarios Facturaci…" at bounding box center [429, 222] width 859 height 445
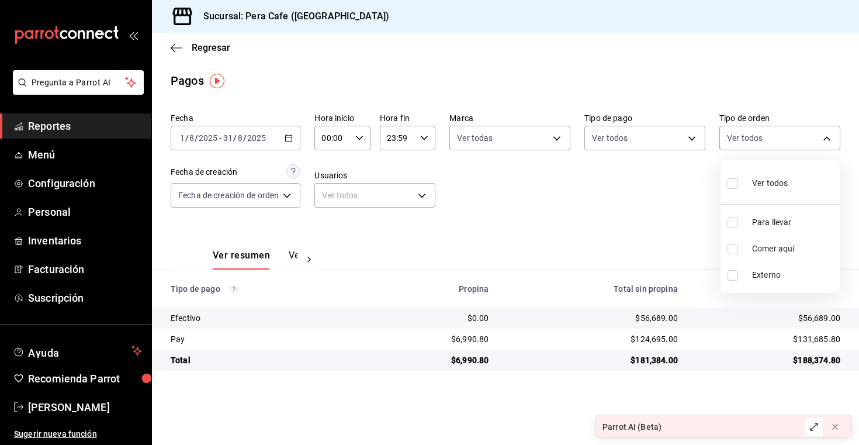
click at [753, 183] on span "Ver todos" at bounding box center [770, 183] width 36 height 12
type input "f7c8cdae-e586-476b-905f-00a26ffb487c,97f4de4a-6aff-4cf9-bab1-f2219472a67c,EXTER…"
checkbox input "true"
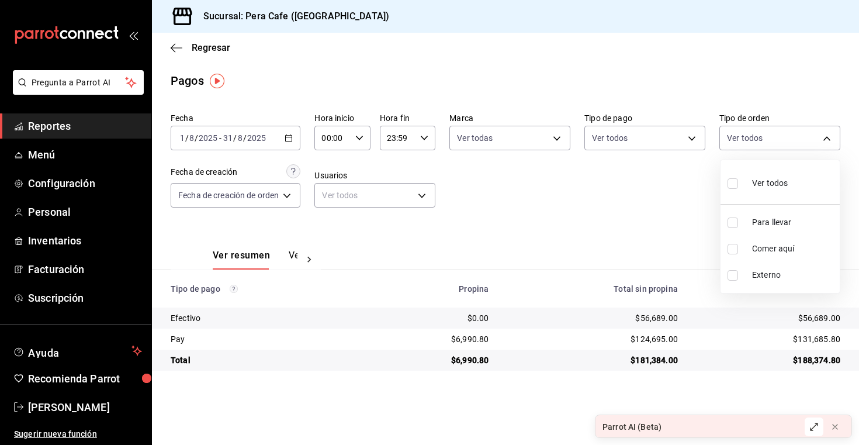
checkbox input "true"
click at [259, 198] on div at bounding box center [429, 222] width 859 height 445
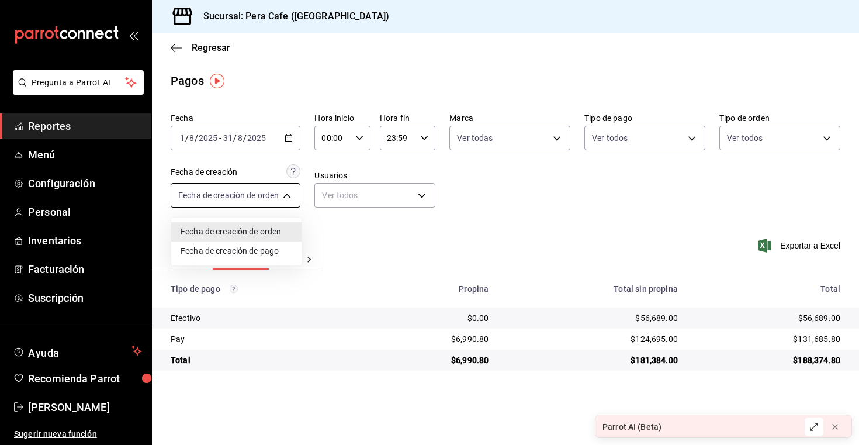
click at [283, 203] on body "Pregunta a Parrot AI Reportes Menú Configuración Personal Inventarios Facturaci…" at bounding box center [429, 222] width 859 height 445
click at [333, 238] on div at bounding box center [429, 222] width 859 height 445
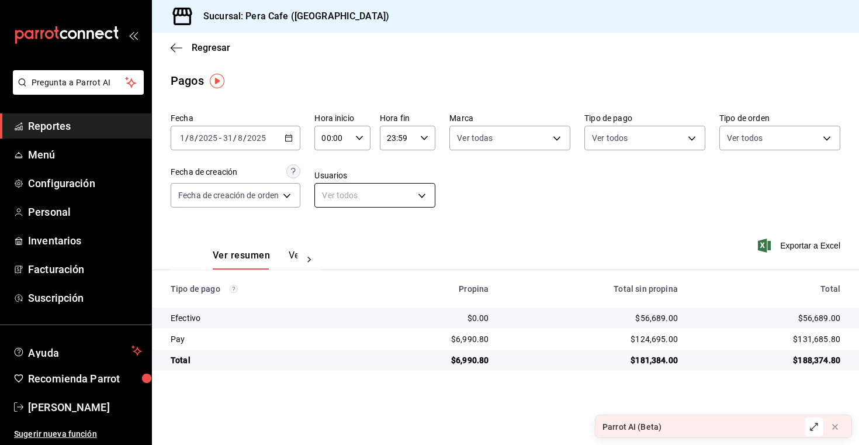
click at [357, 199] on body "Pregunta a Parrot AI Reportes Menú Configuración Personal Inventarios Facturaci…" at bounding box center [429, 222] width 859 height 445
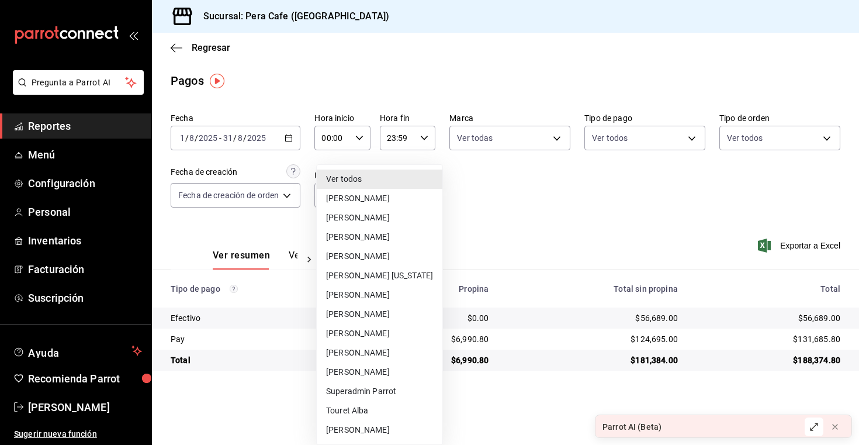
click at [377, 185] on li "Ver todos" at bounding box center [380, 178] width 126 height 19
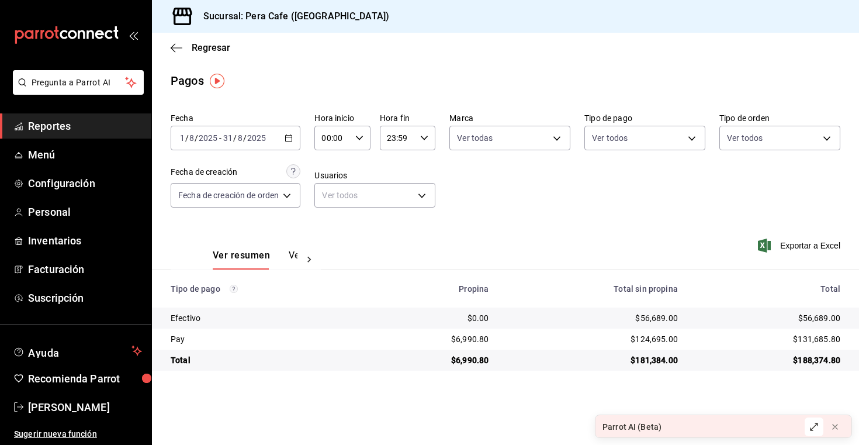
click at [288, 140] on icon "button" at bounding box center [289, 138] width 8 height 8
click at [634, 230] on div "Ver resumen Ver pagos Exportar a Excel" at bounding box center [505, 253] width 707 height 62
click at [362, 201] on body "Pregunta a Parrot AI Reportes Menú Configuración Personal Inventarios Facturaci…" at bounding box center [429, 222] width 859 height 445
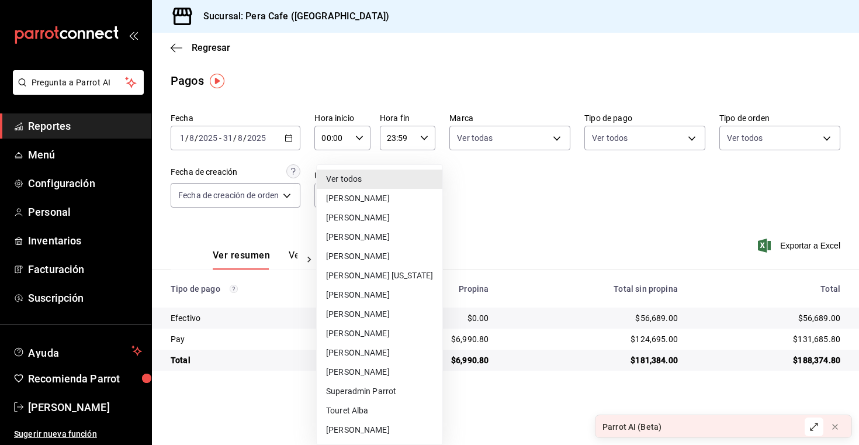
click at [364, 204] on li "Andrea Ruiz" at bounding box center [380, 198] width 126 height 19
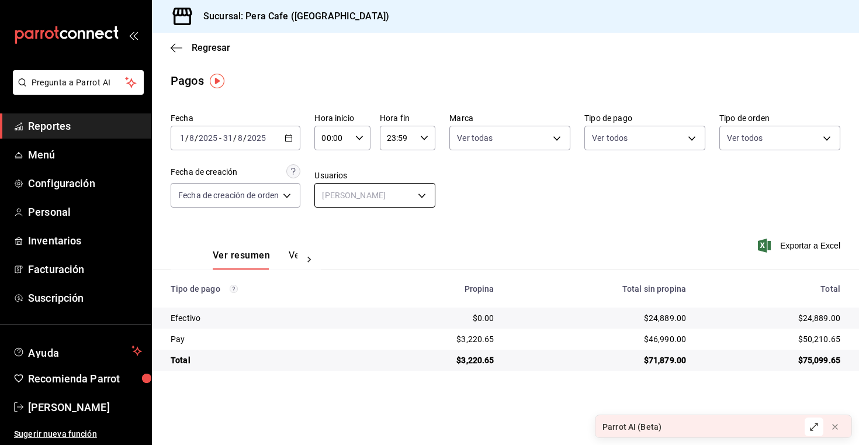
click at [358, 195] on body "Pregunta a Parrot AI Reportes Menú Configuración Personal Inventarios Facturaci…" at bounding box center [429, 222] width 859 height 445
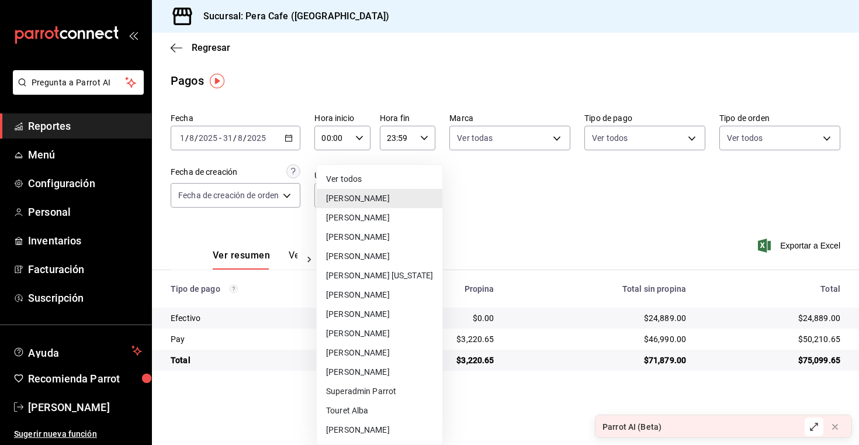
click at [358, 217] on li "Angel Rodas" at bounding box center [380, 217] width 126 height 19
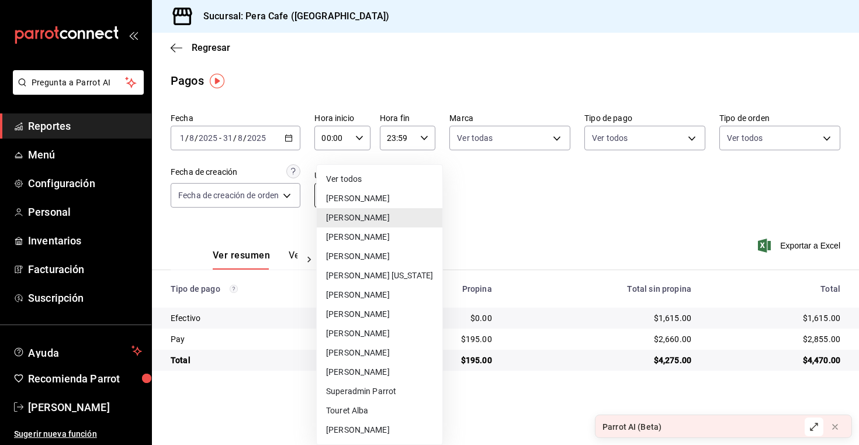
click at [363, 193] on body "Pregunta a Parrot AI Reportes Menú Configuración Personal Inventarios Facturaci…" at bounding box center [429, 222] width 859 height 445
click at [367, 241] on li "David Baez" at bounding box center [380, 236] width 126 height 19
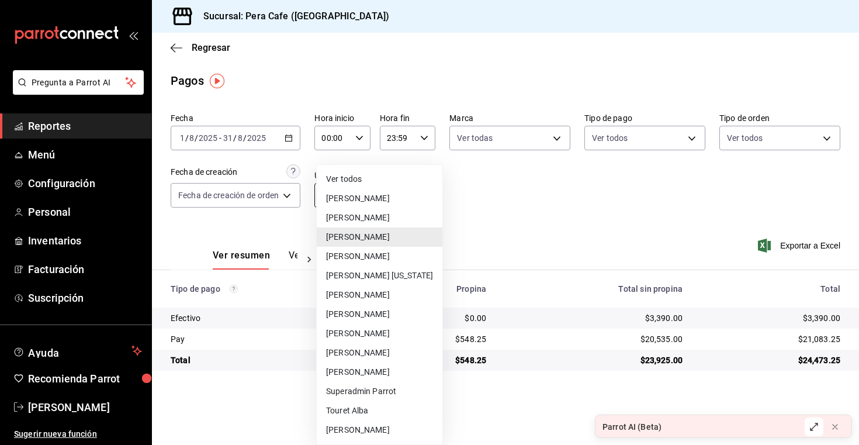
click at [375, 198] on body "Pregunta a Parrot AI Reportes Menú Configuración Personal Inventarios Facturaci…" at bounding box center [429, 222] width 859 height 445
click at [368, 254] on li "Eyra Ortega" at bounding box center [380, 256] width 126 height 19
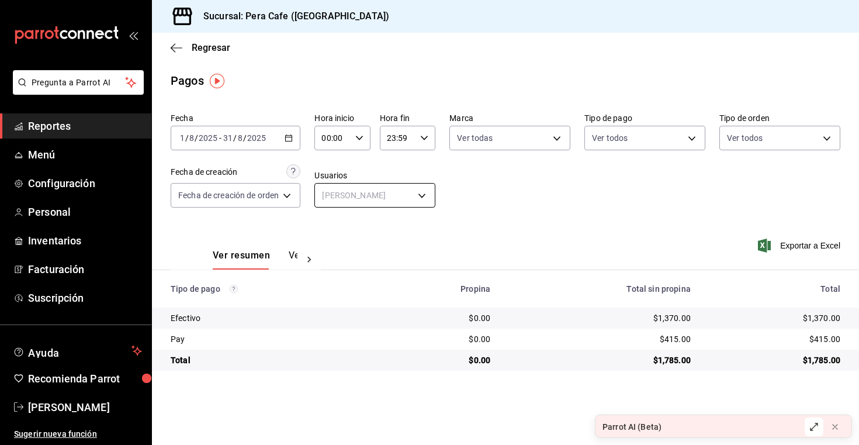
click at [375, 195] on body "Pregunta a Parrot AI Reportes Menú Configuración Personal Inventarios Facturaci…" at bounding box center [429, 222] width 859 height 445
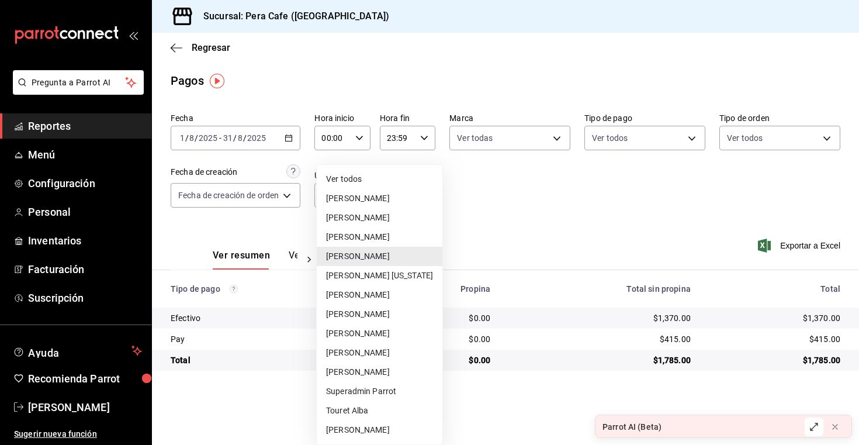
click at [373, 269] on li "Heidi Colorado" at bounding box center [380, 275] width 126 height 19
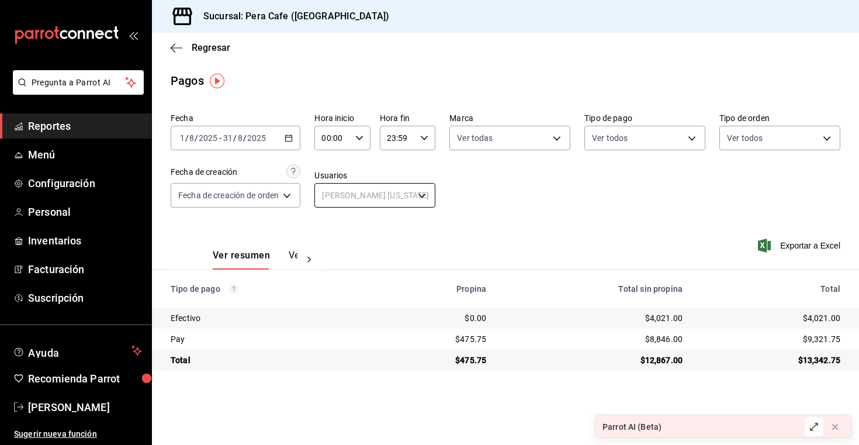
click at [378, 197] on body "Pregunta a Parrot AI Reportes Menú Configuración Personal Inventarios Facturaci…" at bounding box center [429, 222] width 859 height 445
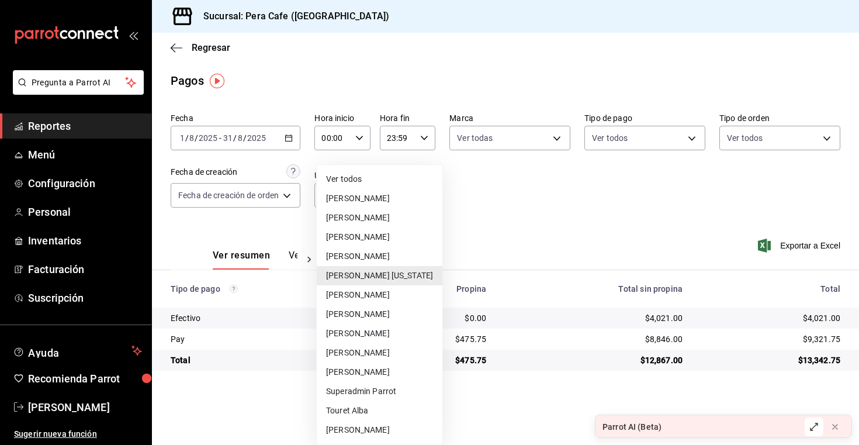
click at [374, 299] on li "Jafet Contreras" at bounding box center [380, 294] width 126 height 19
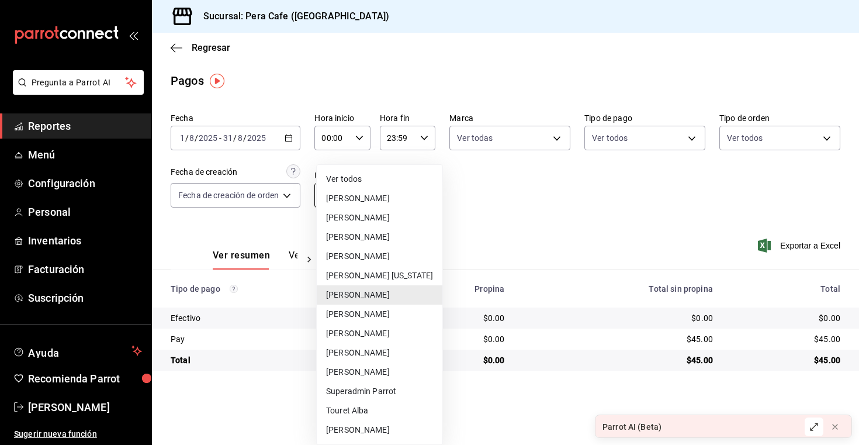
click at [386, 198] on body "Pregunta a Parrot AI Reportes Menú Configuración Personal Inventarios Facturaci…" at bounding box center [429, 222] width 859 height 445
click at [376, 305] on li "Jair Aburto" at bounding box center [380, 314] width 126 height 19
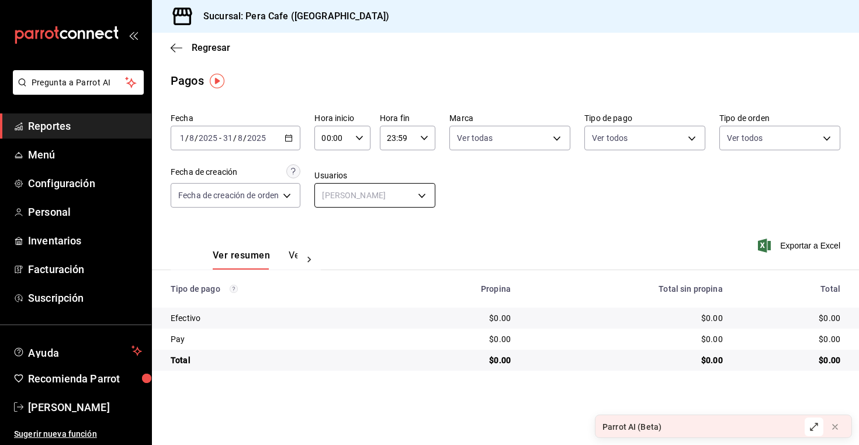
click at [393, 193] on body "Pregunta a Parrot AI Reportes Menú Configuración Personal Inventarios Facturaci…" at bounding box center [429, 222] width 859 height 445
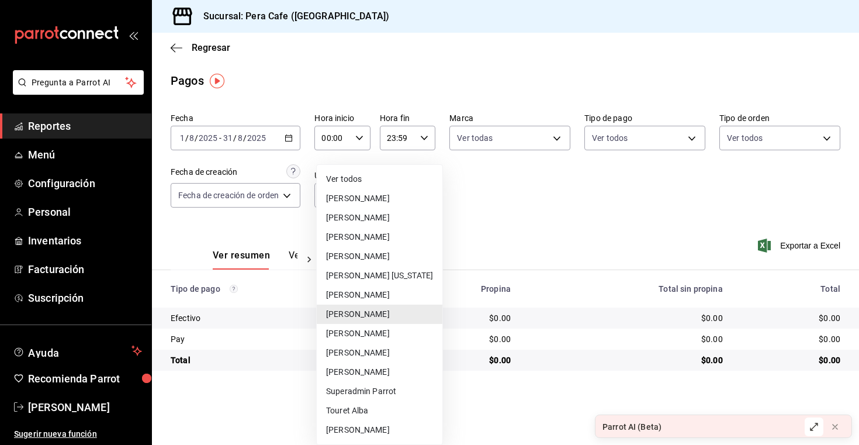
click at [384, 330] on li "Mariana Aguirre" at bounding box center [380, 333] width 126 height 19
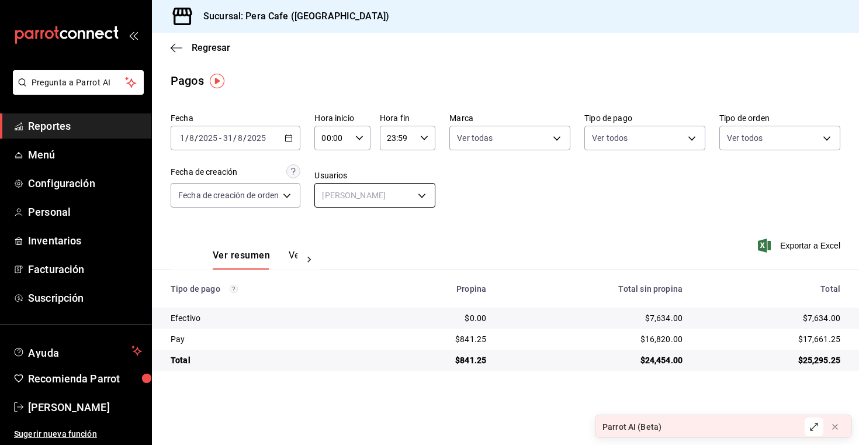
click at [405, 189] on body "Pregunta a Parrot AI Reportes Menú Configuración Personal Inventarios Facturaci…" at bounding box center [429, 222] width 859 height 445
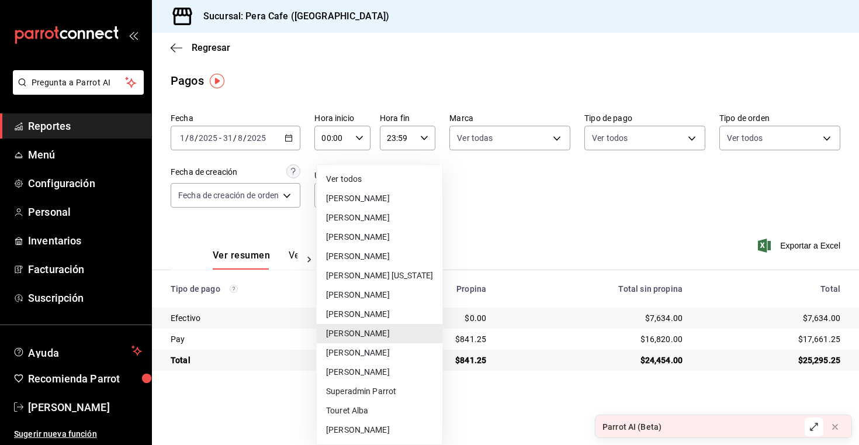
click at [387, 350] on li "Michael De Anda" at bounding box center [380, 352] width 126 height 19
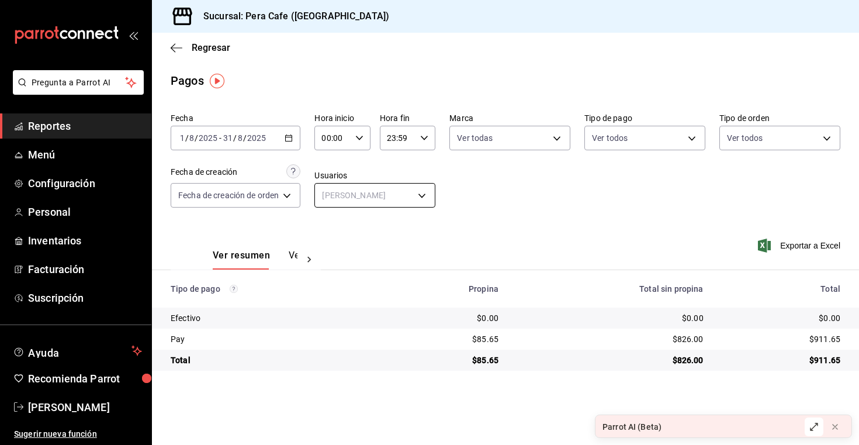
click at [389, 199] on body "Pregunta a Parrot AI Reportes Menú Configuración Personal Inventarios Facturaci…" at bounding box center [429, 222] width 859 height 445
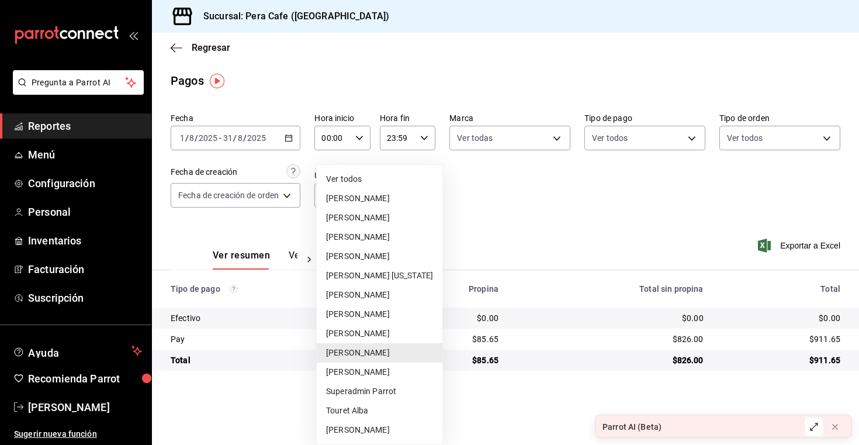
click at [384, 372] on li "Said Rodríguez" at bounding box center [380, 371] width 126 height 19
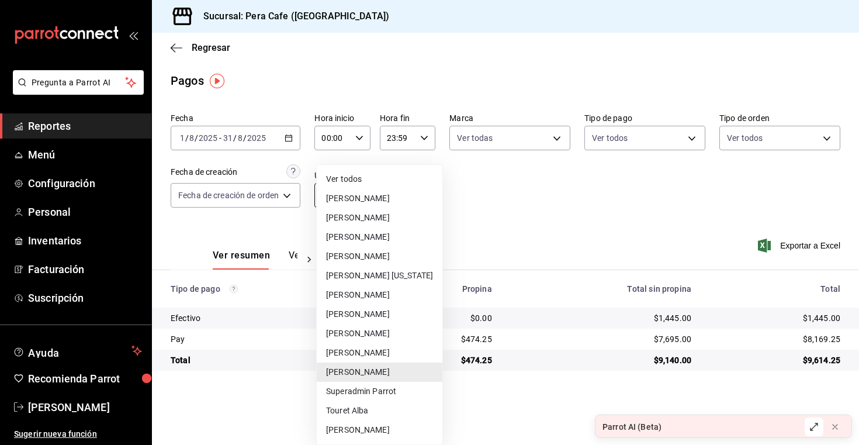
click at [380, 189] on body "Pregunta a Parrot AI Reportes Menú Configuración Personal Inventarios Facturaci…" at bounding box center [429, 222] width 859 height 445
click at [380, 391] on li "Superadmin Parrot" at bounding box center [380, 391] width 126 height 19
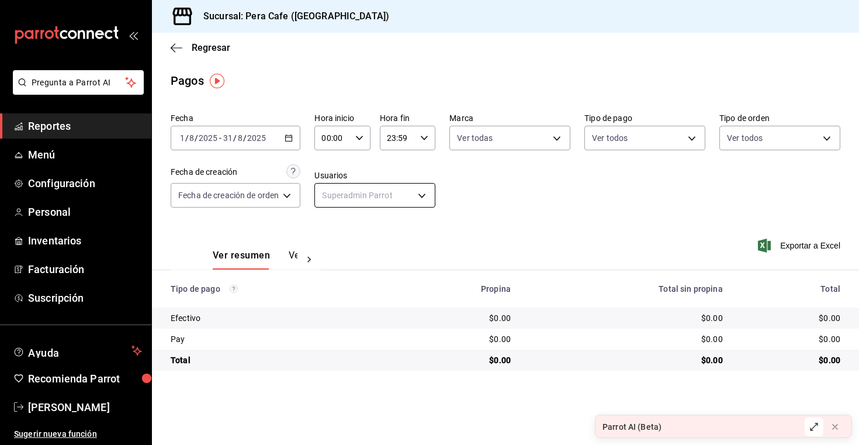
click at [389, 196] on body "Pregunta a Parrot AI Reportes Menú Configuración Personal Inventarios Facturaci…" at bounding box center [429, 222] width 859 height 445
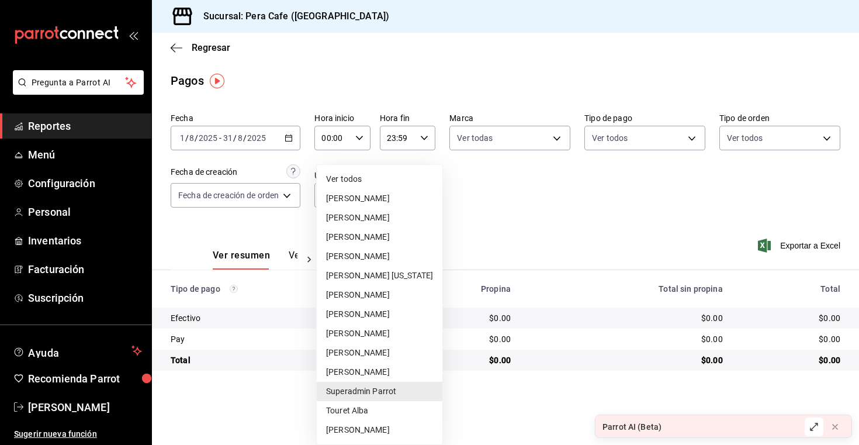
click at [380, 409] on li "Touret Alba" at bounding box center [380, 410] width 126 height 19
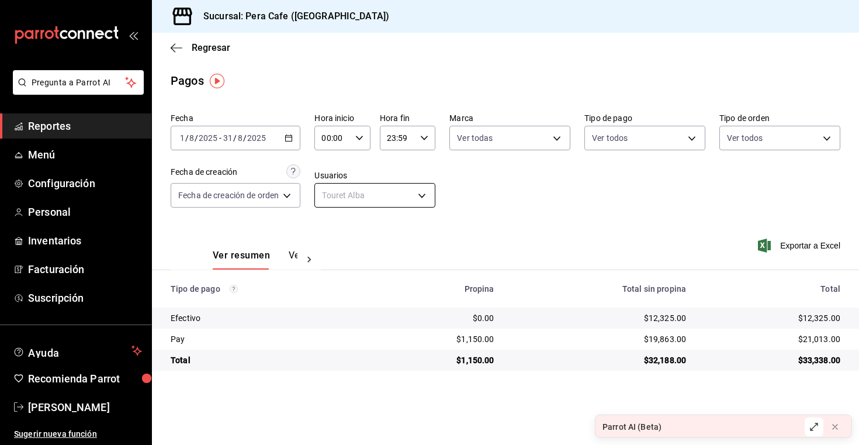
click at [385, 195] on body "Pregunta a Parrot AI Reportes Menú Configuración Personal Inventarios Facturaci…" at bounding box center [429, 222] width 859 height 445
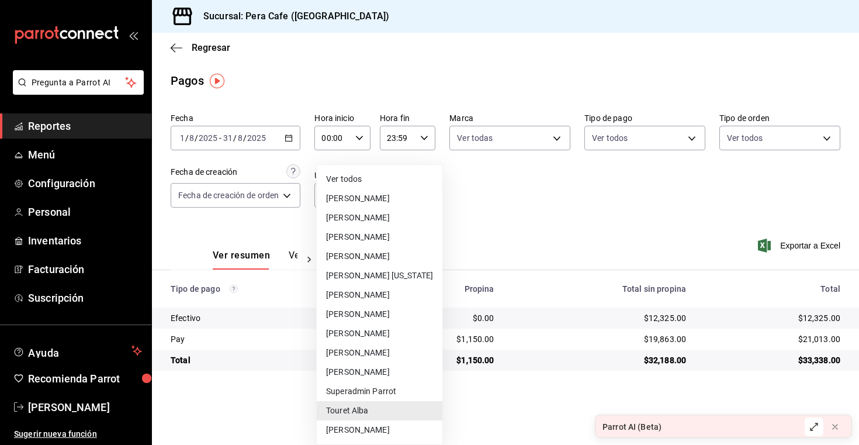
click at [363, 431] on li "Yeseli Vasquez" at bounding box center [380, 429] width 126 height 19
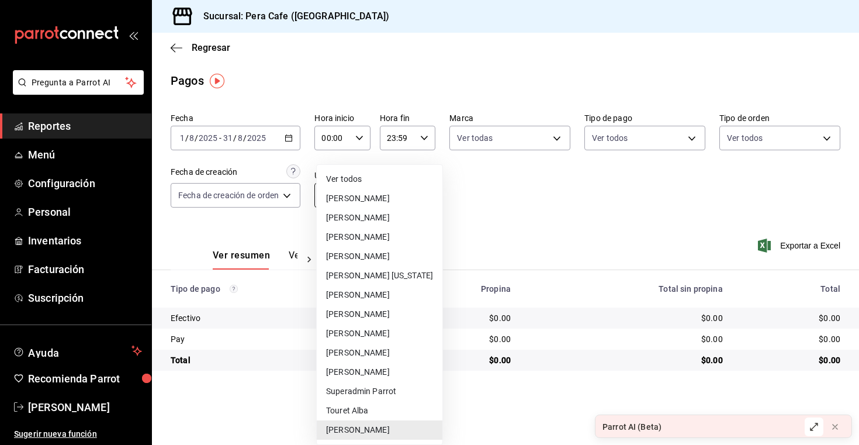
click at [365, 203] on body "Pregunta a Parrot AI Reportes Menú Configuración Personal Inventarios Facturaci…" at bounding box center [429, 222] width 859 height 445
click at [371, 204] on li "Andrea Ruiz" at bounding box center [380, 198] width 126 height 19
type input "be8272f6-77a4-4d14-bc93-d9fdab56ddbe"
